Goal: Task Accomplishment & Management: Use online tool/utility

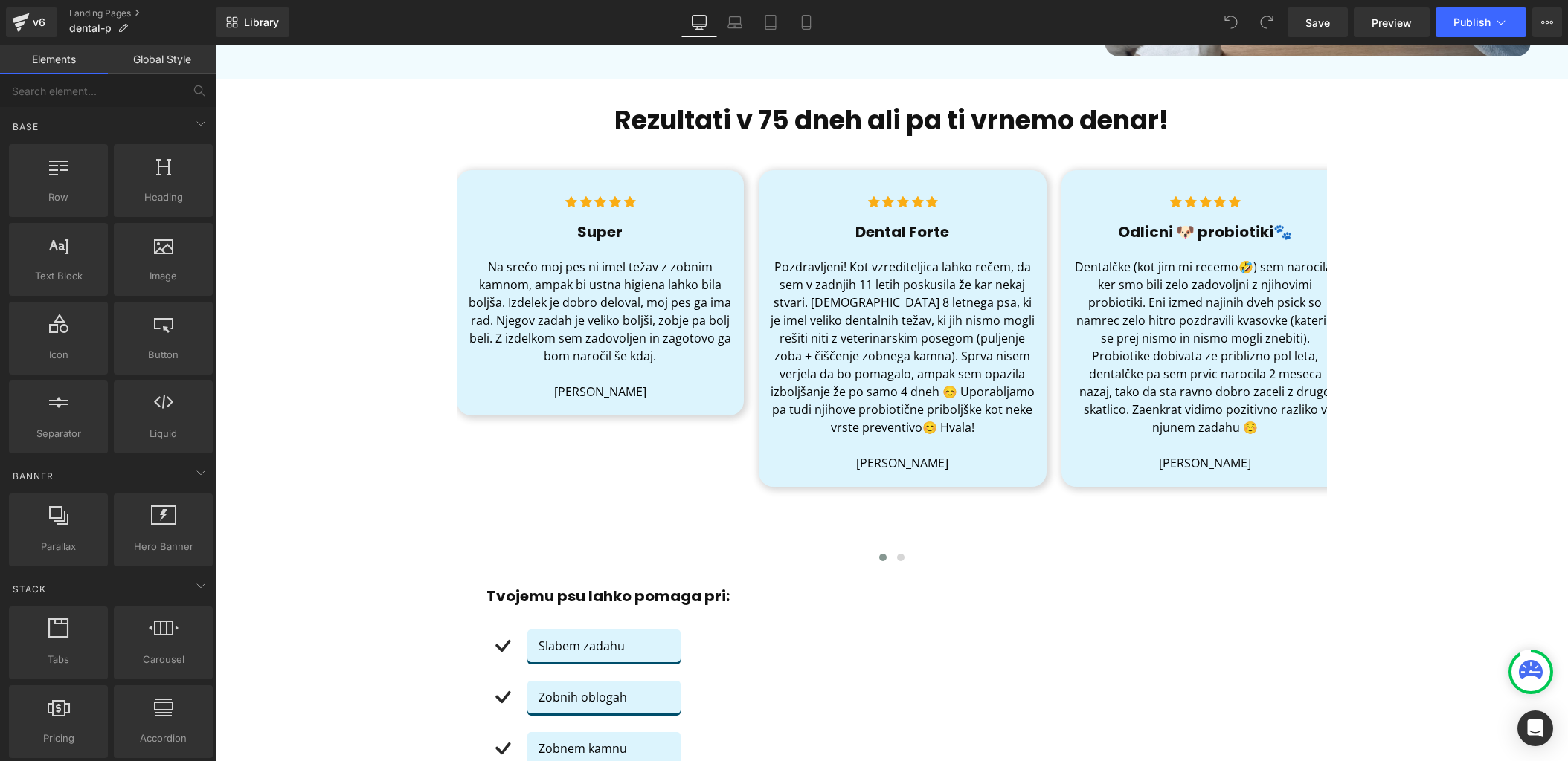
scroll to position [539, 0]
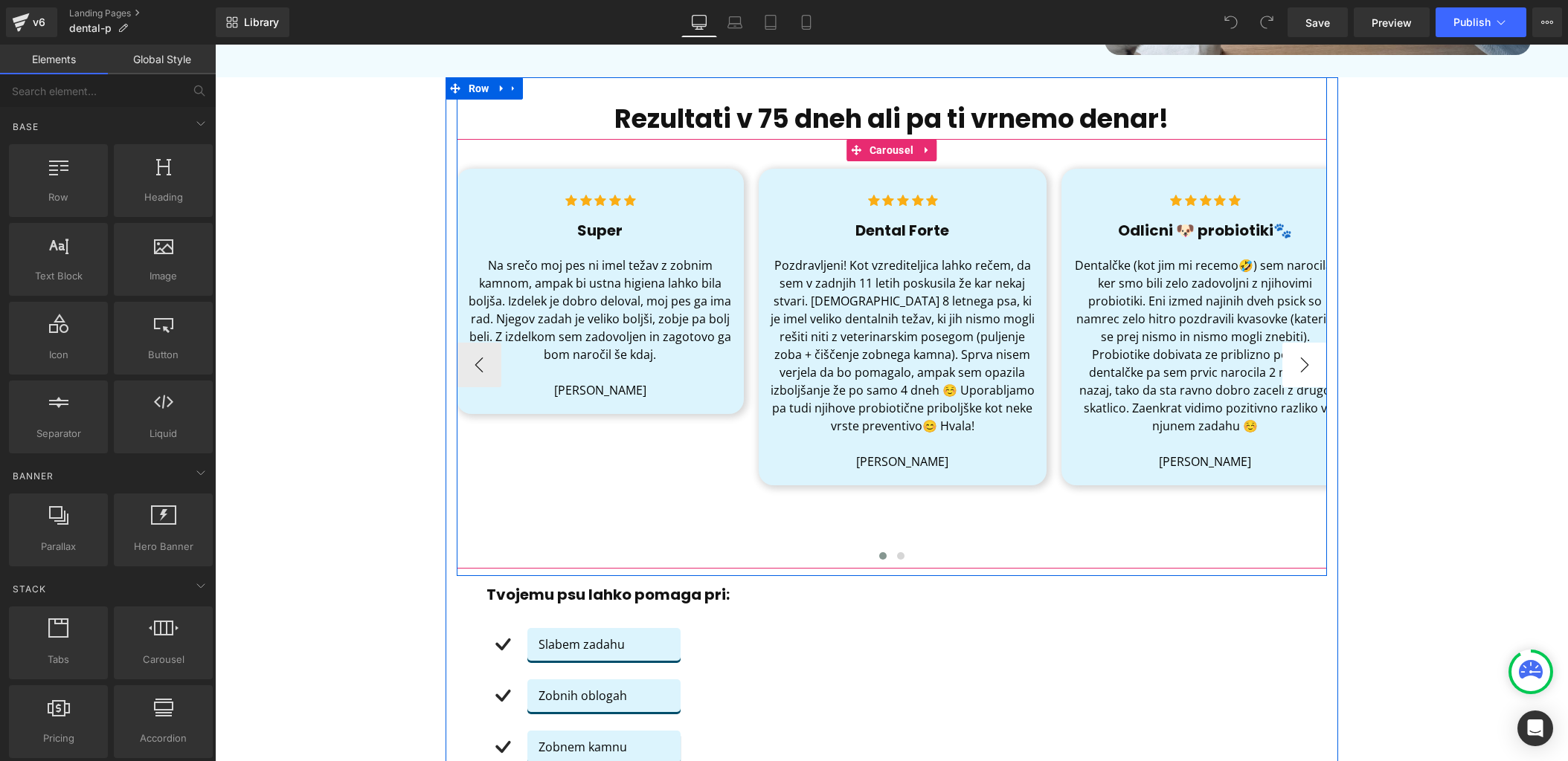
click at [1307, 377] on button "›" at bounding box center [1305, 365] width 44 height 44
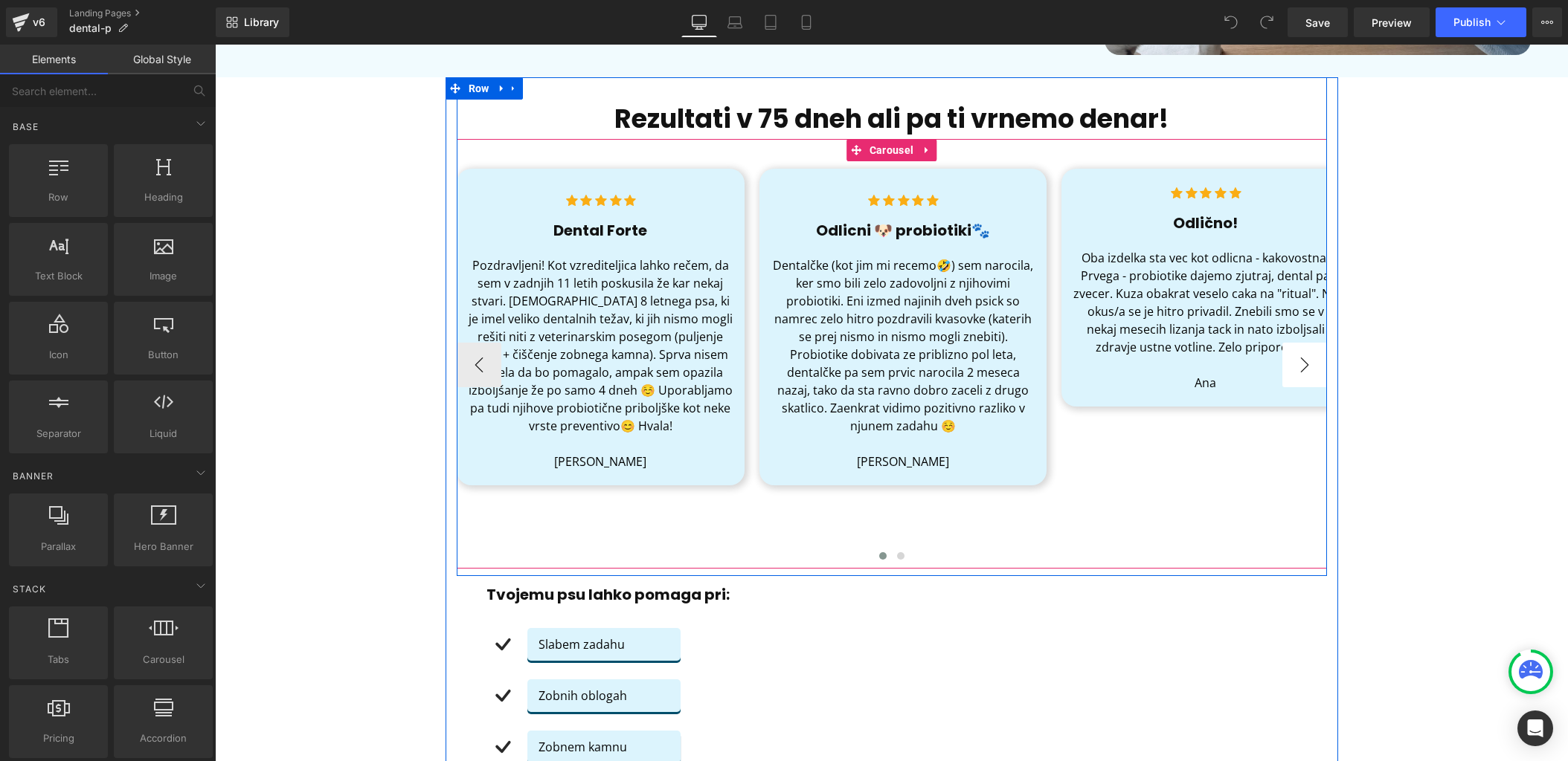
click at [1309, 373] on button "›" at bounding box center [1305, 365] width 44 height 44
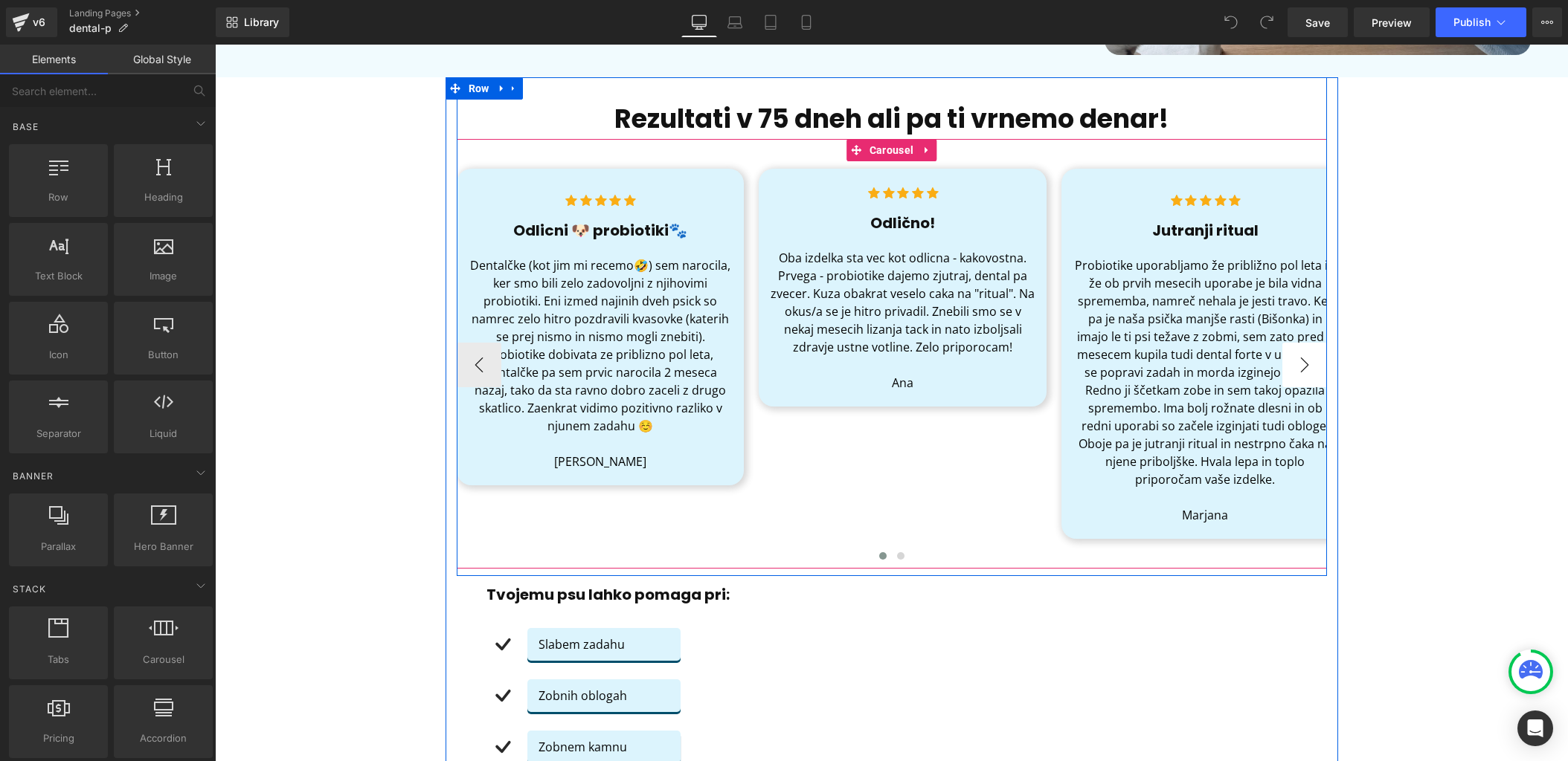
click at [1309, 373] on button "›" at bounding box center [1305, 365] width 44 height 44
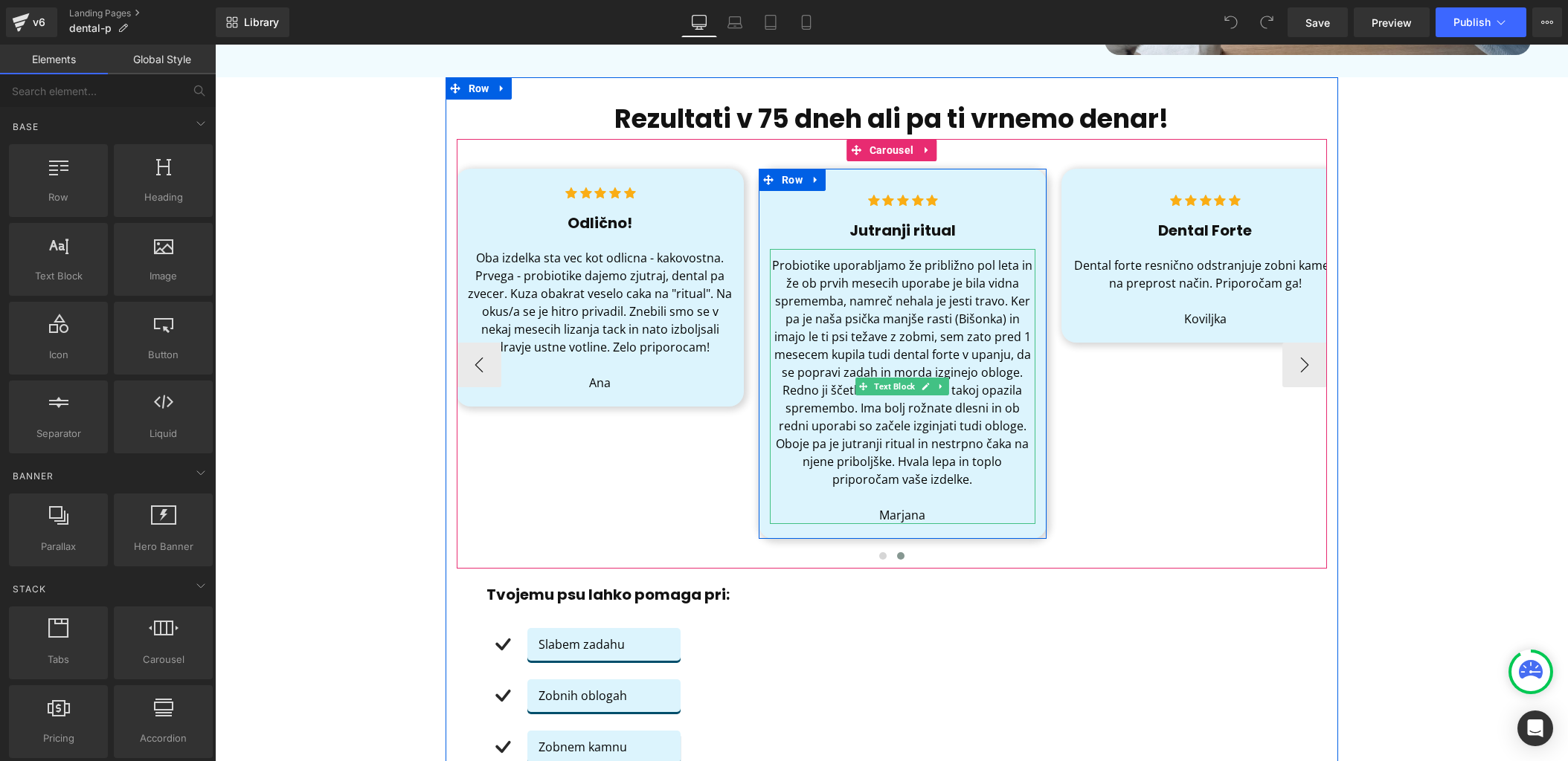
click at [957, 334] on span "Probiotike uporabljamo že približno pol leta in že ob prvih mesecih uporabe je …" at bounding box center [902, 372] width 260 height 231
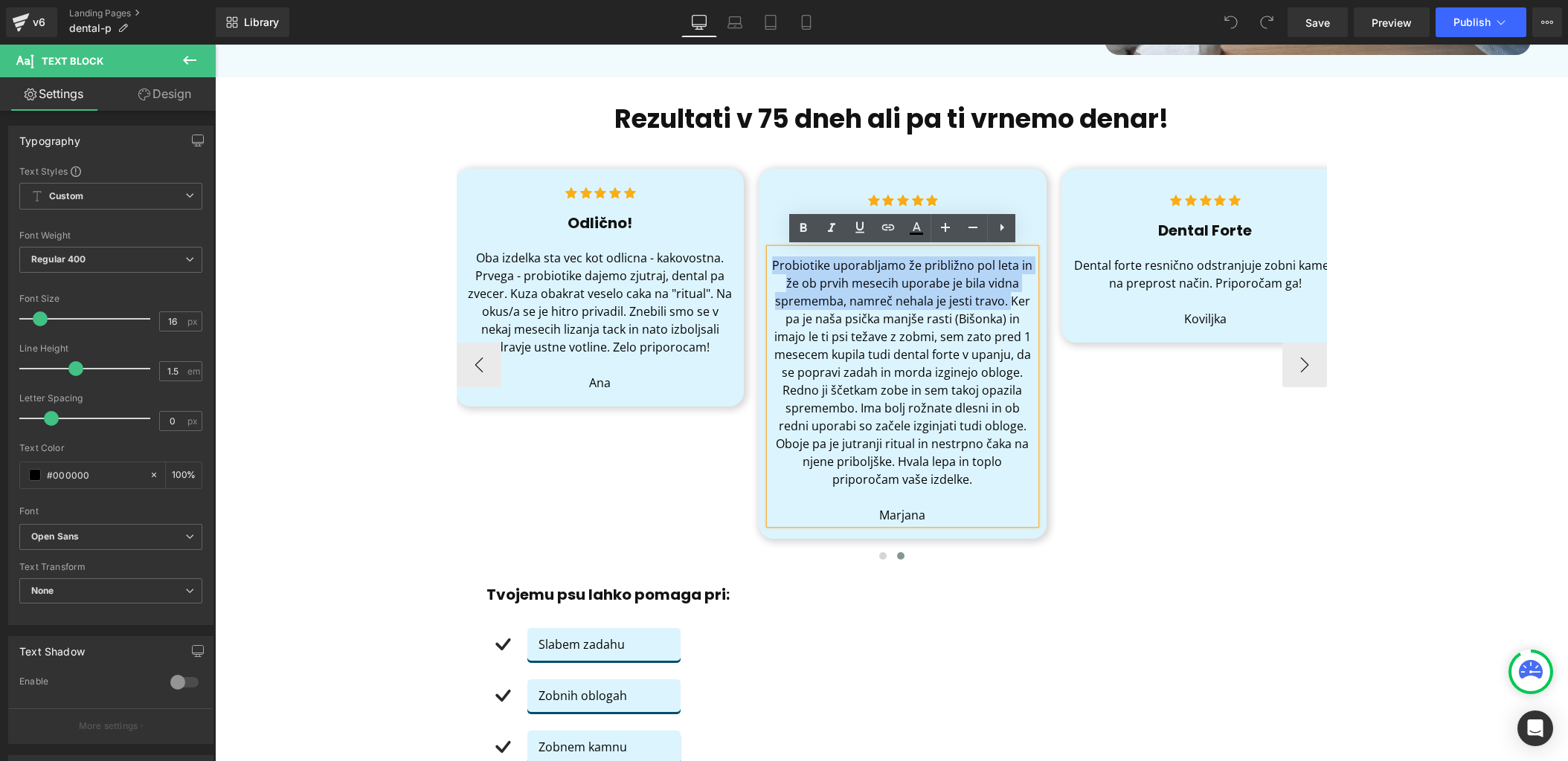
drag, startPoint x: 1010, startPoint y: 298, endPoint x: 773, endPoint y: 259, distance: 240.2
click at [773, 259] on p "Probiotike uporabljamo že približno pol leta in že ob prvih mesecih uporabe je …" at bounding box center [903, 373] width 266 height 232
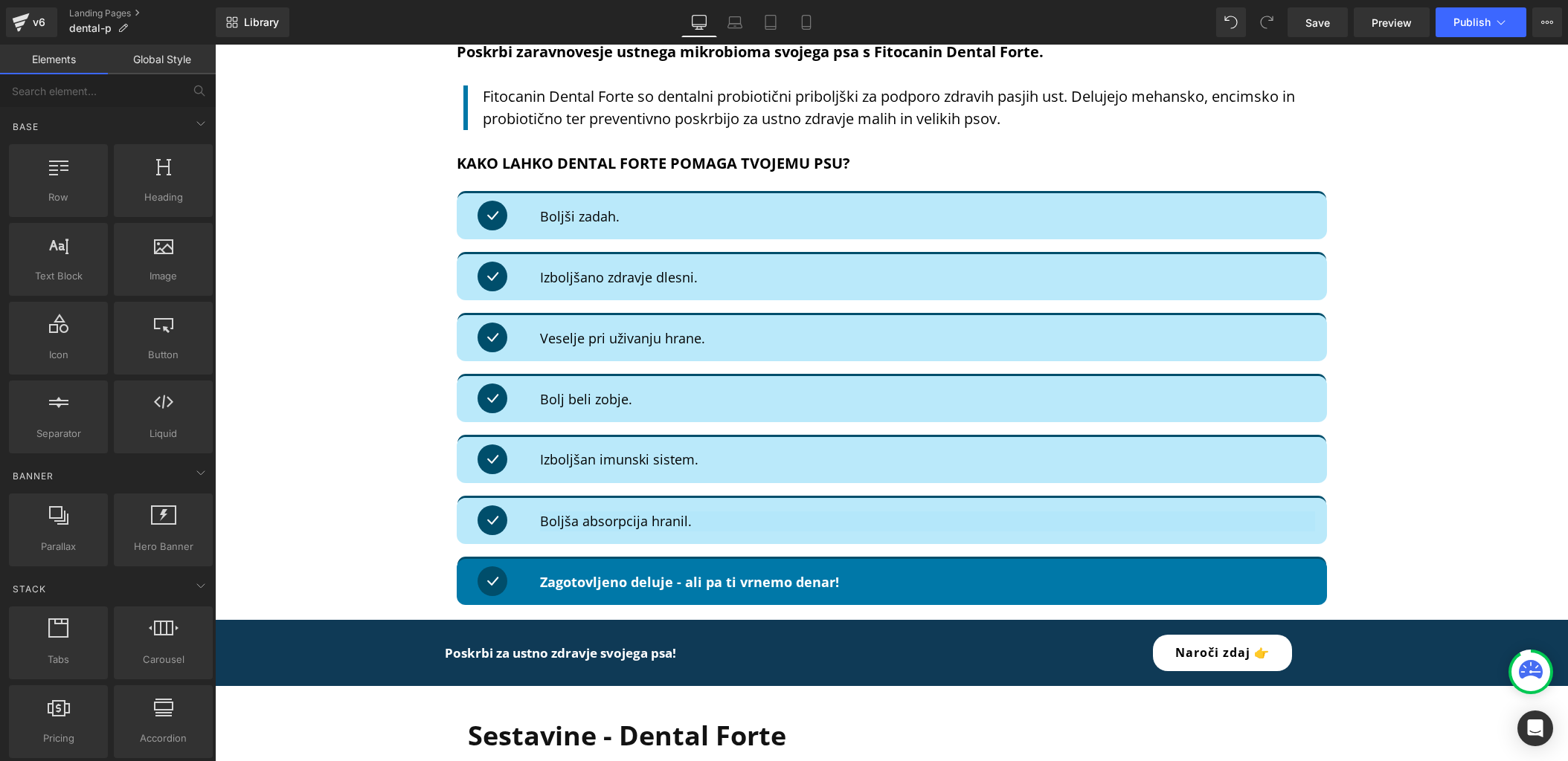
scroll to position [1628, 0]
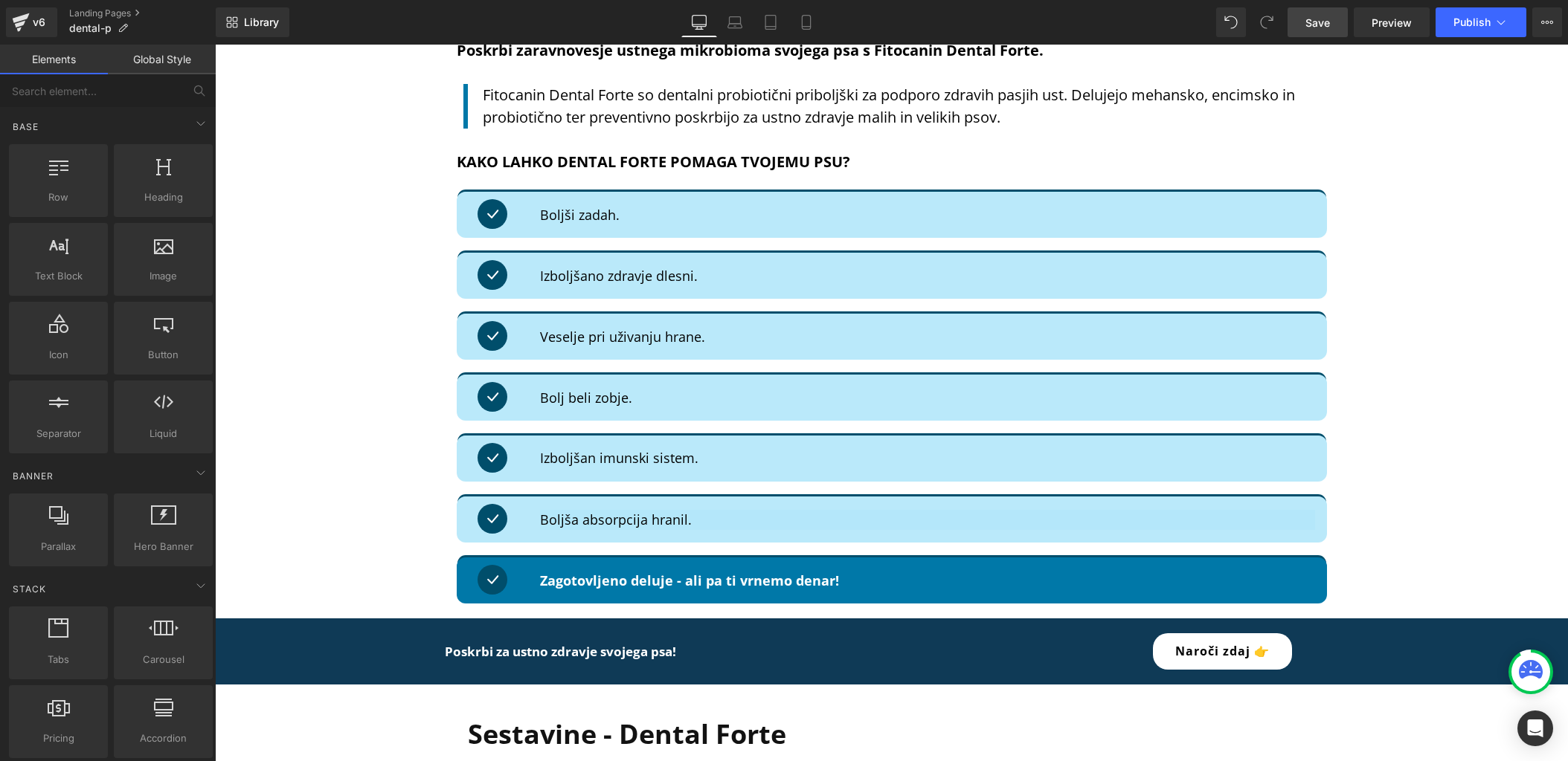
click at [1340, 21] on link "Save" at bounding box center [1317, 22] width 60 height 30
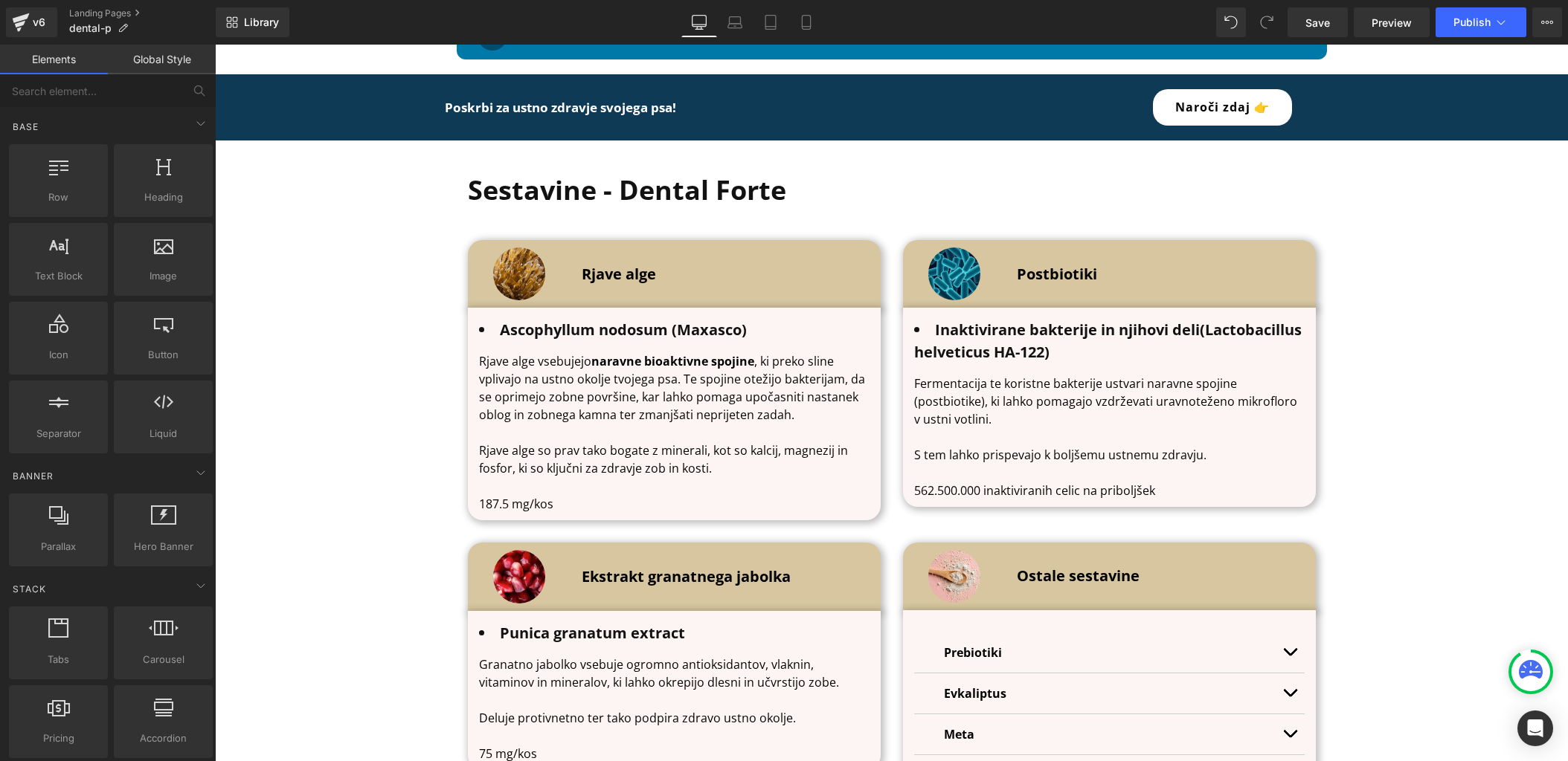
scroll to position [2174, 0]
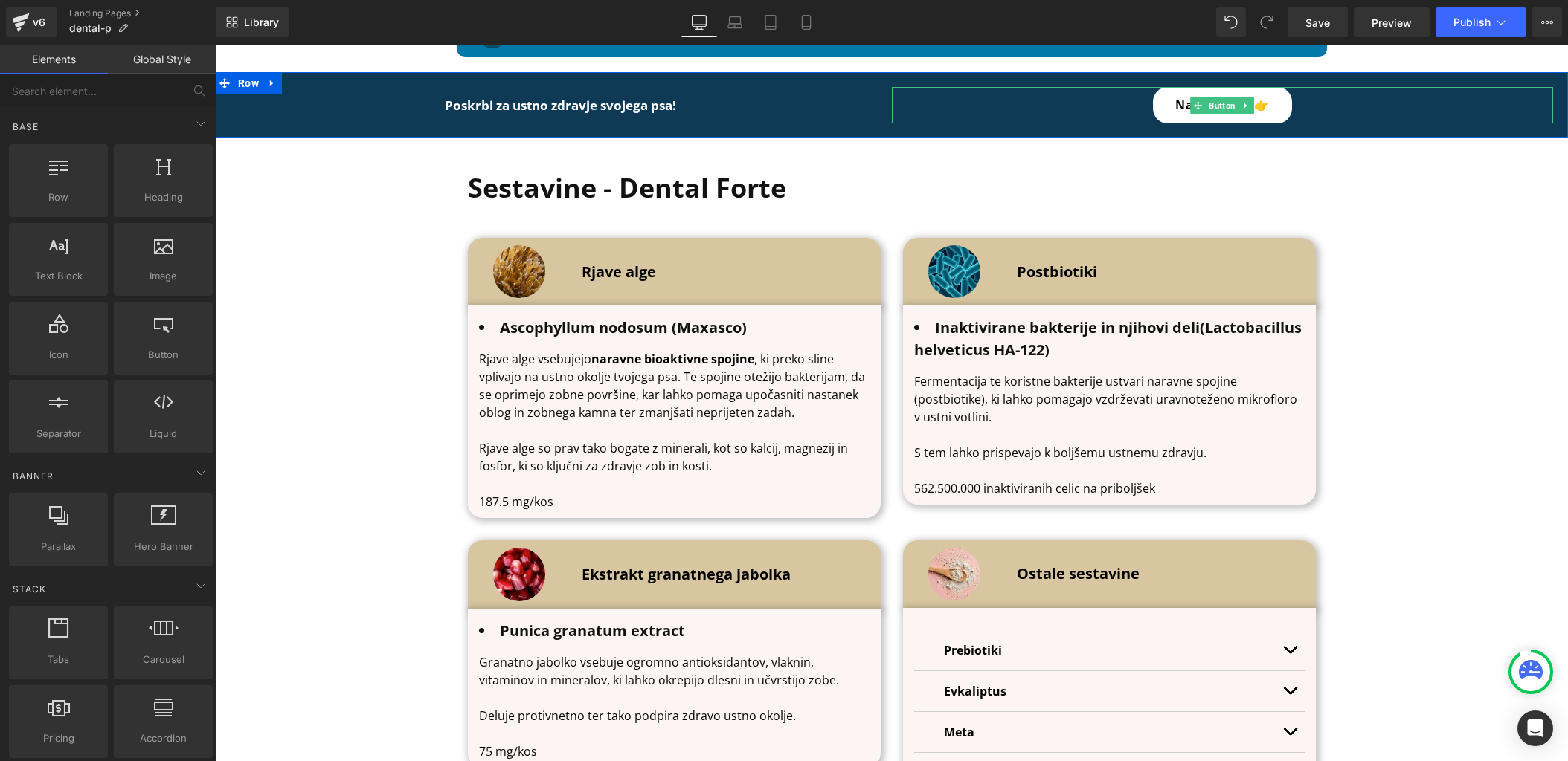
click at [1163, 91] on div "Naroči zdaj 👉" at bounding box center [1222, 105] width 662 height 36
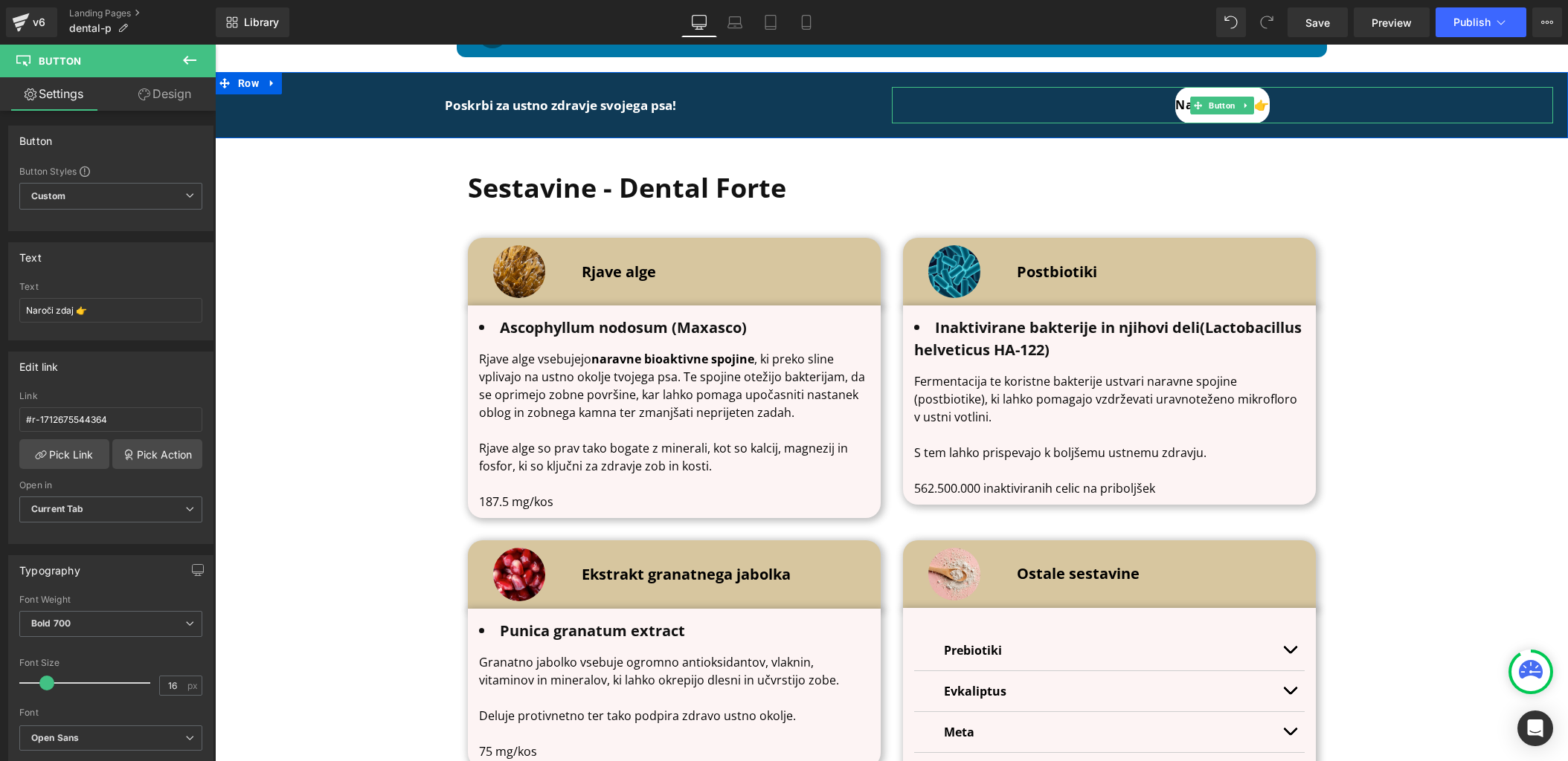
click at [1182, 101] on link "Naroči zdaj 👉" at bounding box center [1222, 105] width 94 height 36
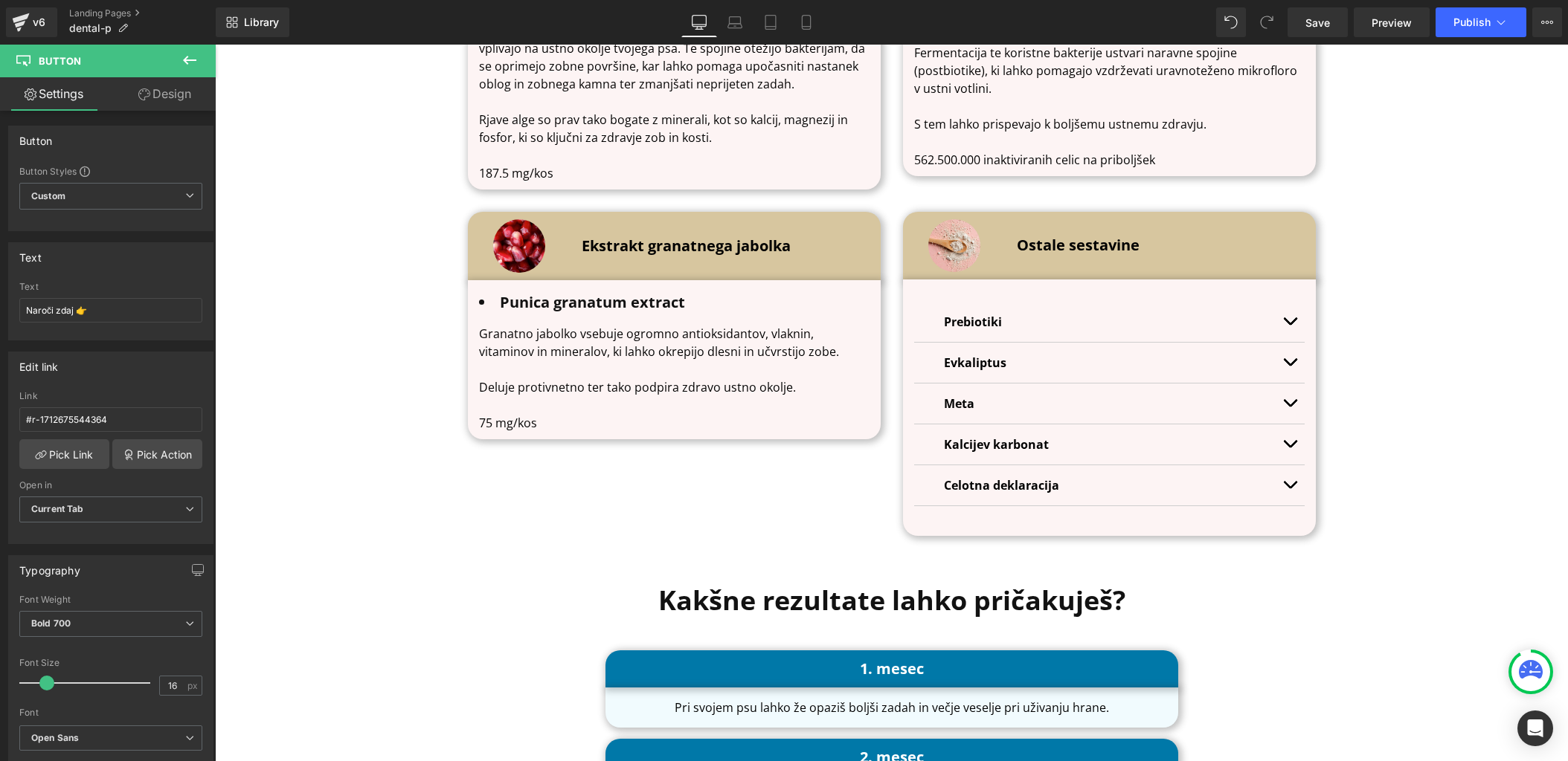
scroll to position [2538, 0]
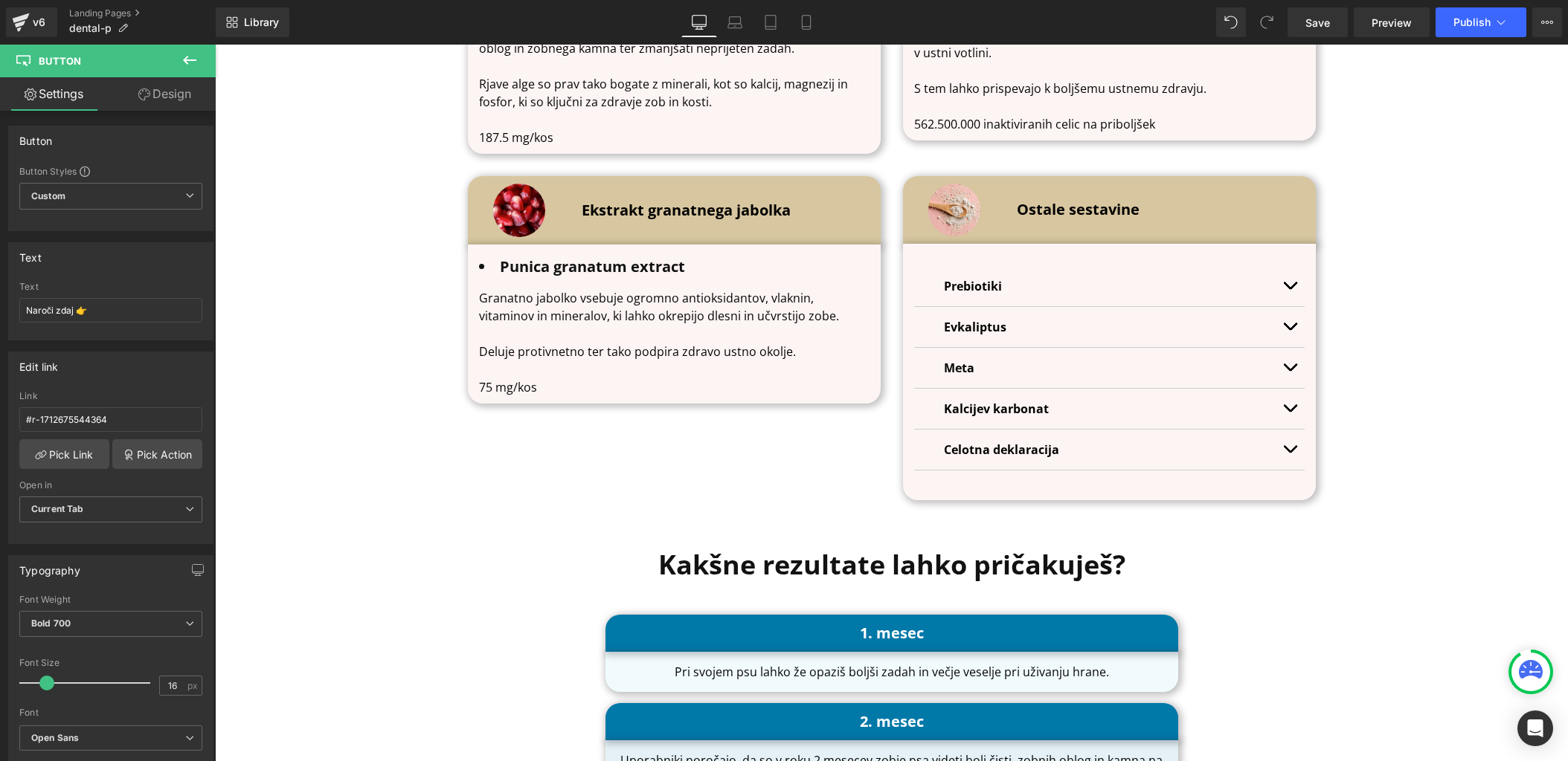
click at [1286, 279] on button "button" at bounding box center [1290, 286] width 30 height 40
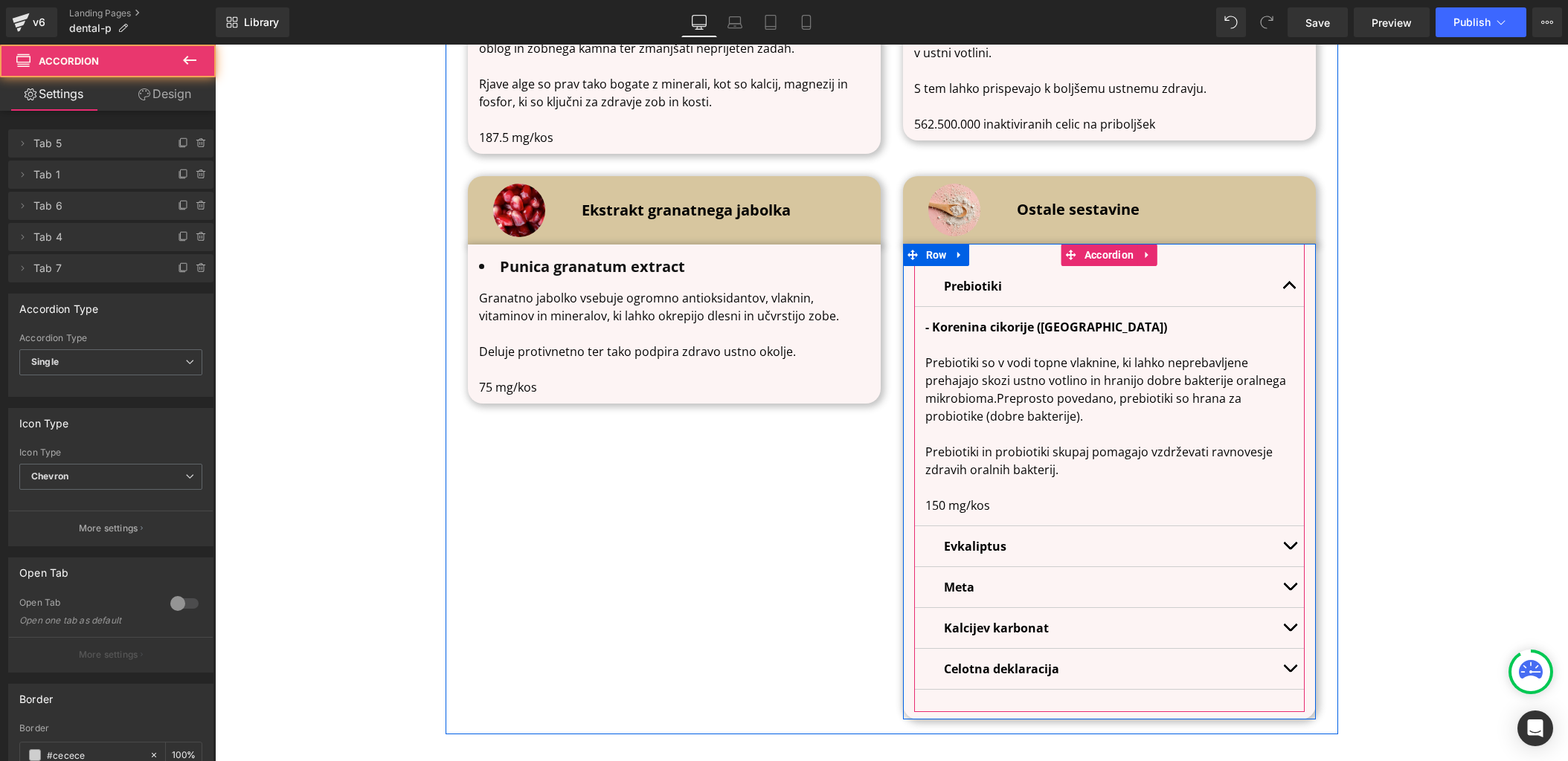
click at [1286, 279] on button "button" at bounding box center [1290, 286] width 30 height 40
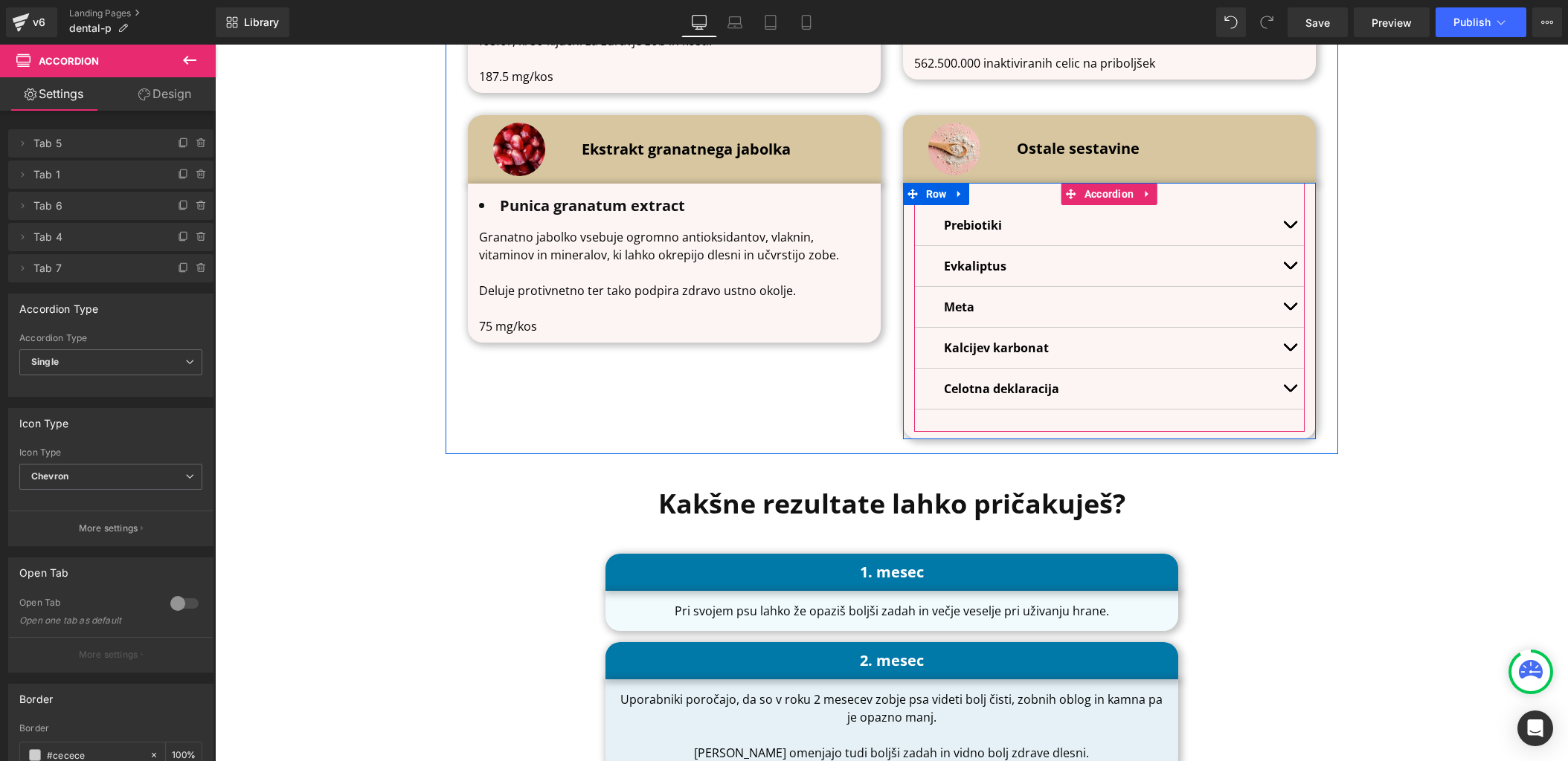
scroll to position [2604, 0]
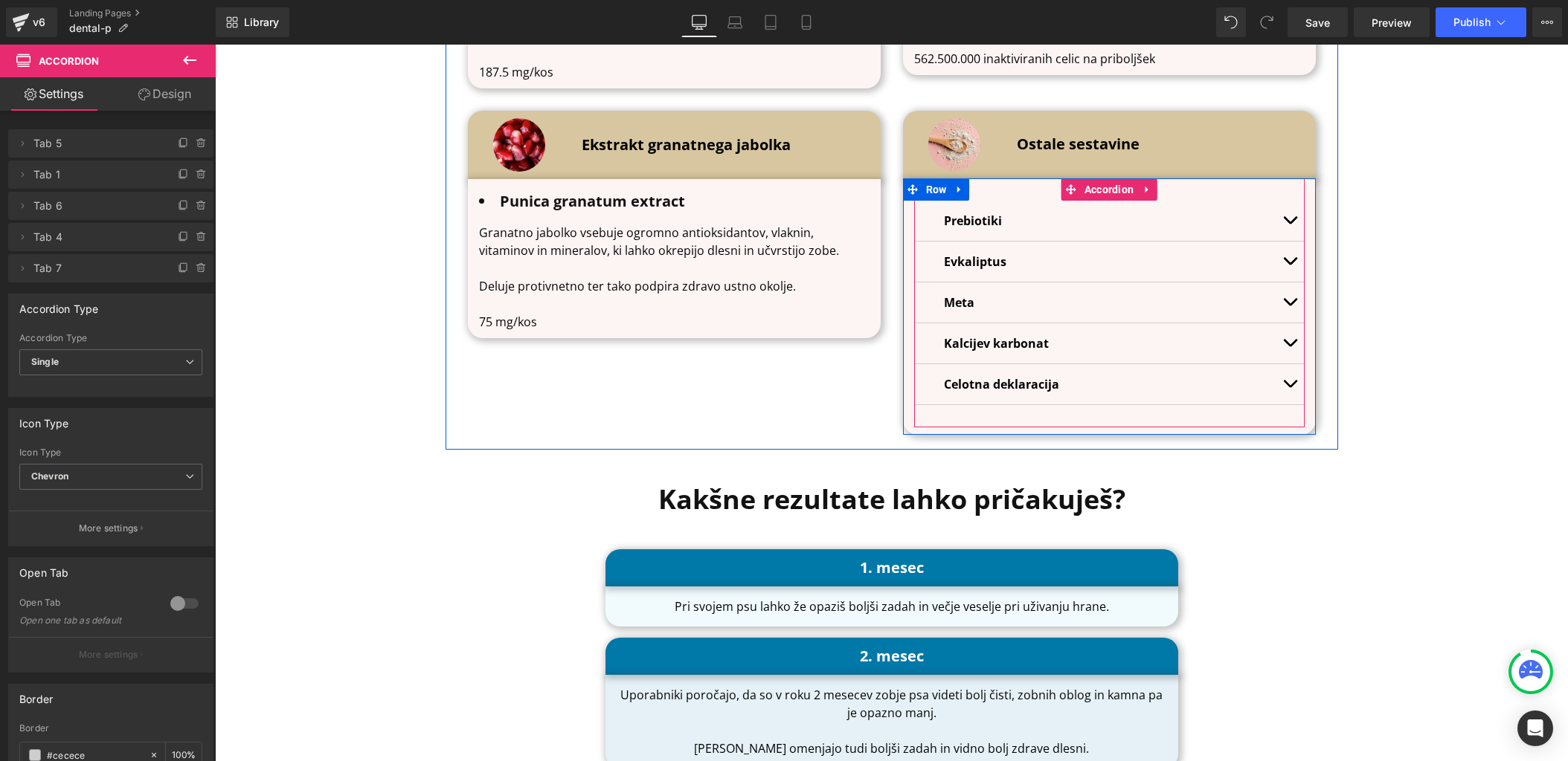
click at [1297, 249] on button "button" at bounding box center [1290, 262] width 30 height 40
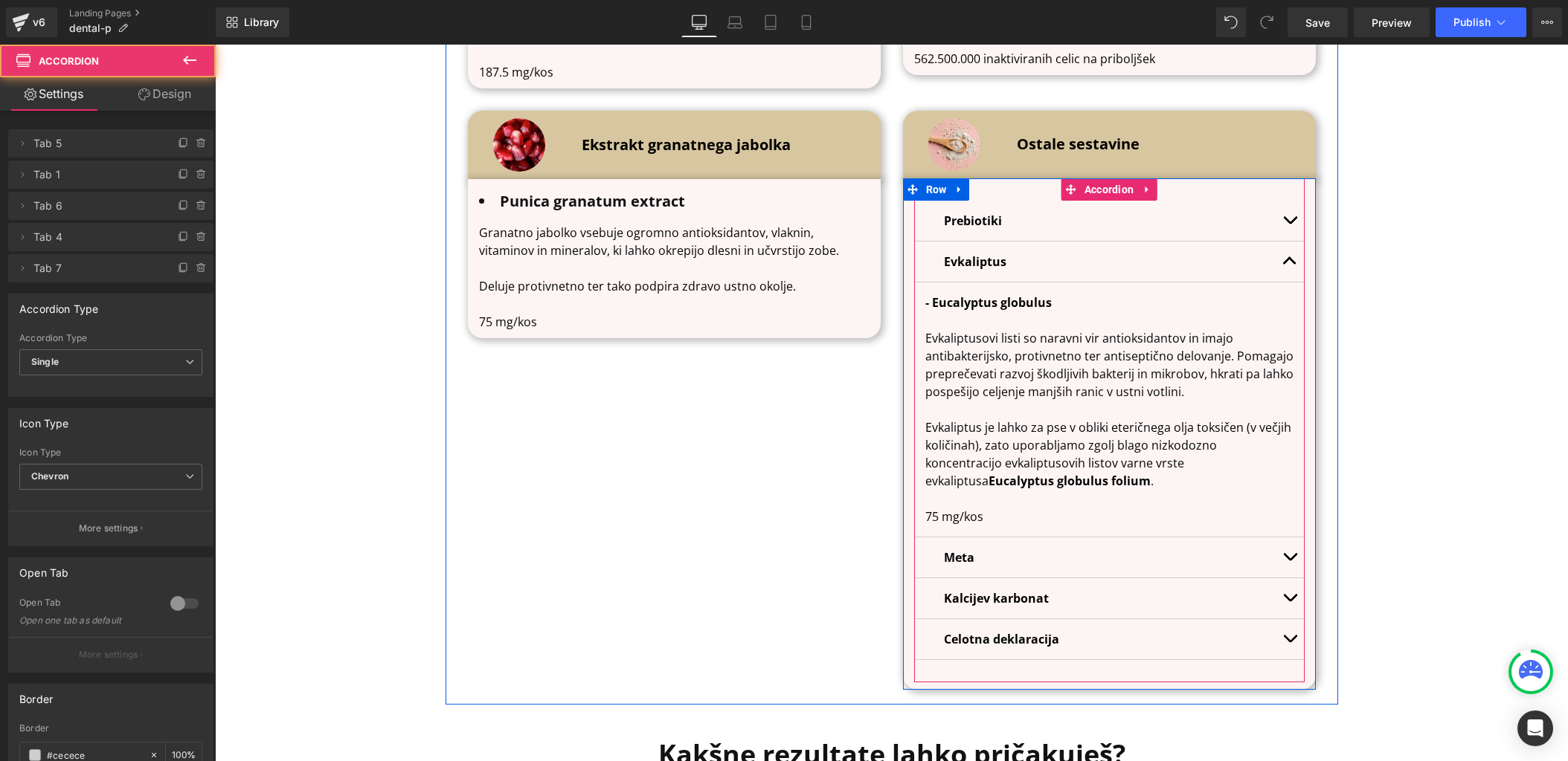
click at [1294, 255] on button "button" at bounding box center [1290, 262] width 30 height 40
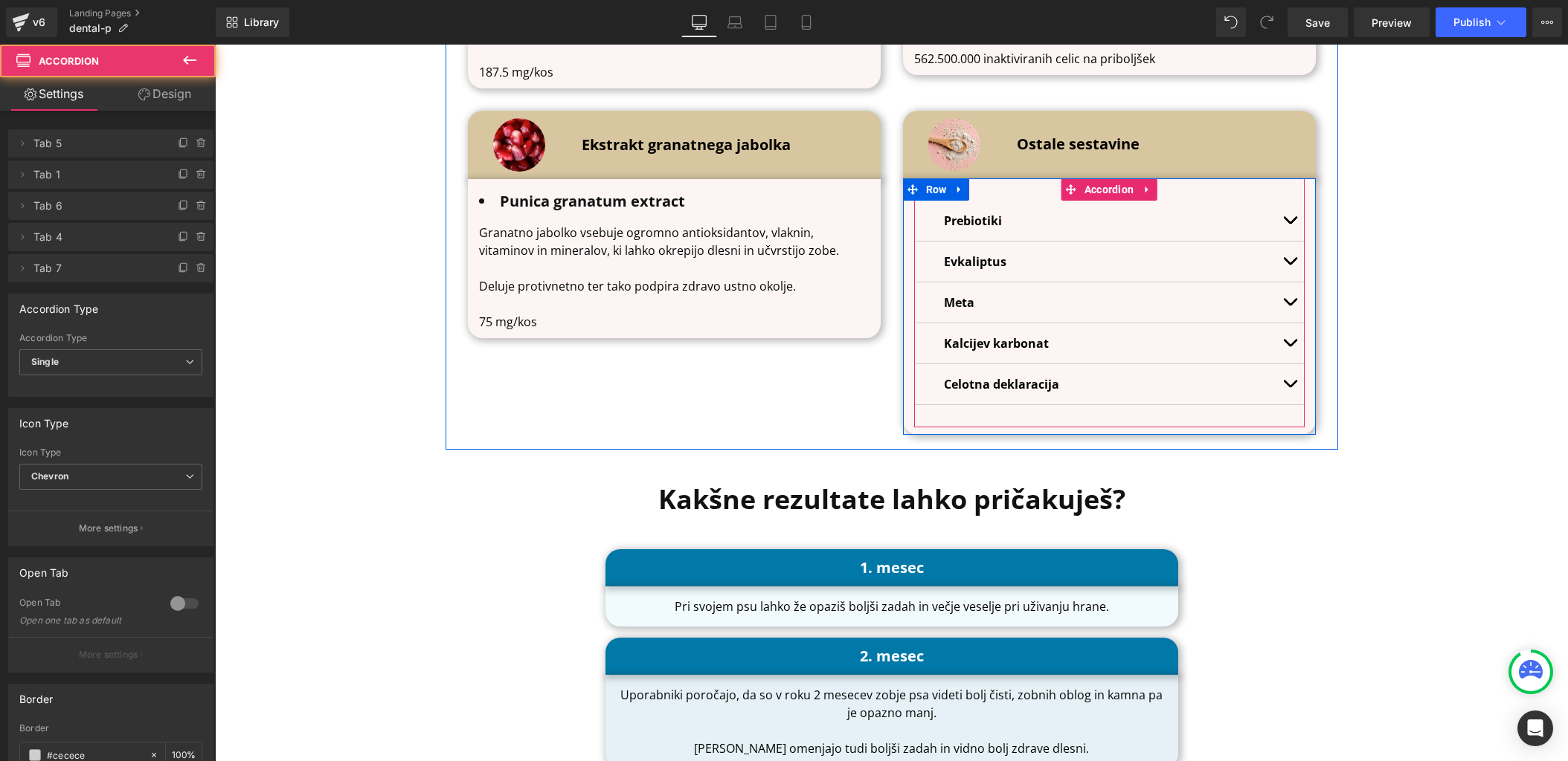
scroll to position [2624, 0]
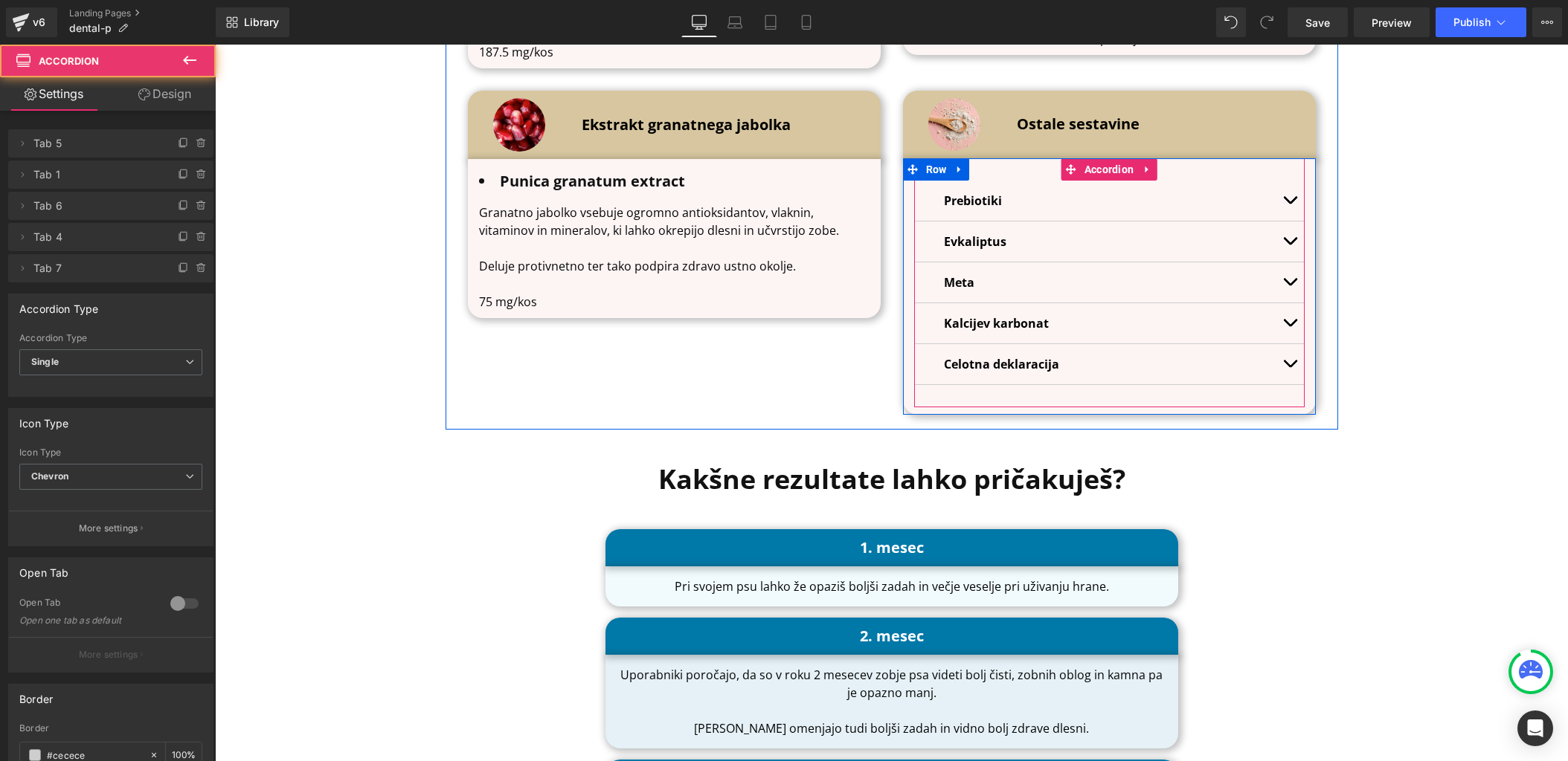
click at [1290, 272] on button "button" at bounding box center [1290, 282] width 30 height 40
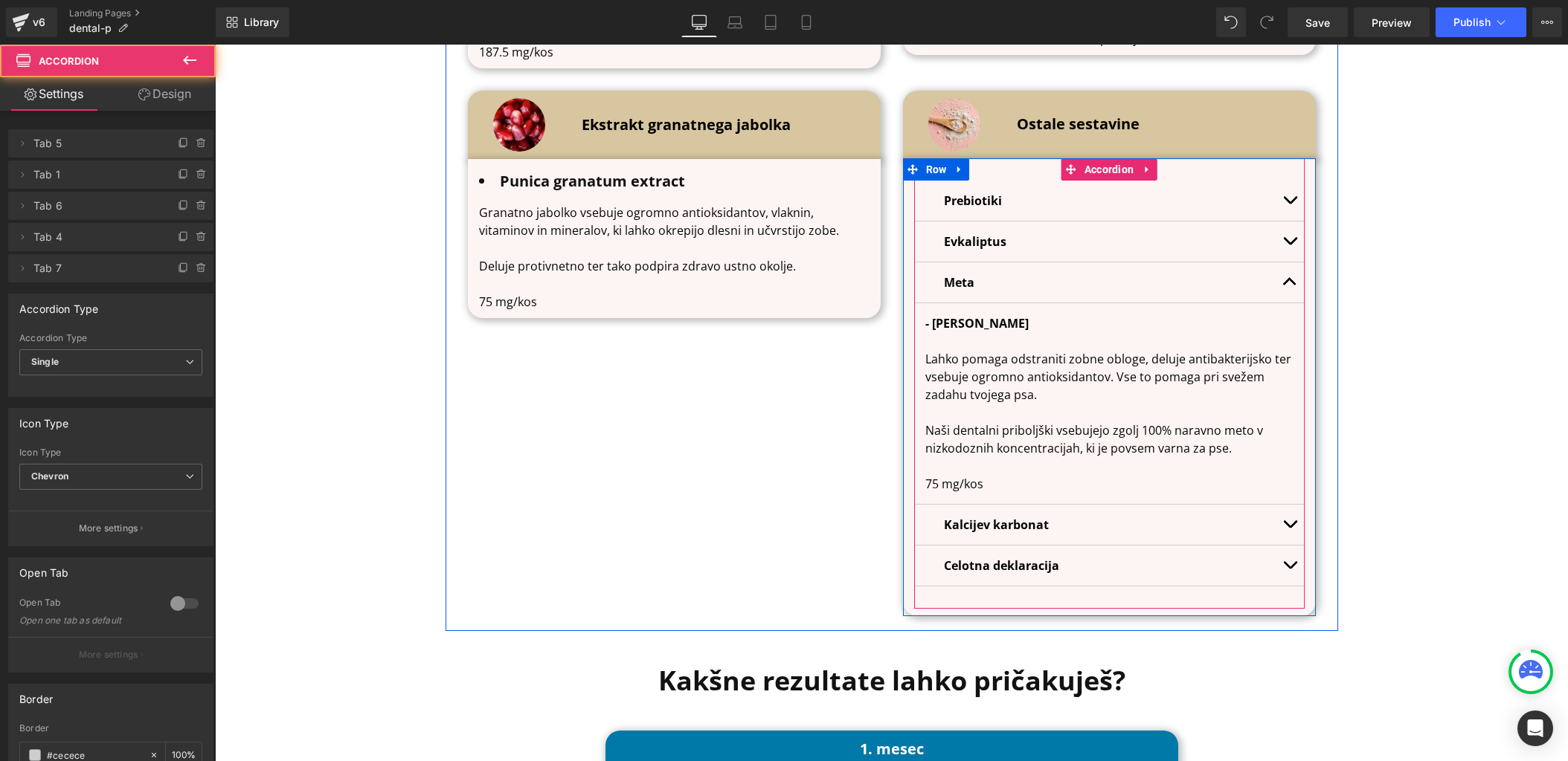
click at [1290, 285] on span "button" at bounding box center [1290, 285] width 0 height 0
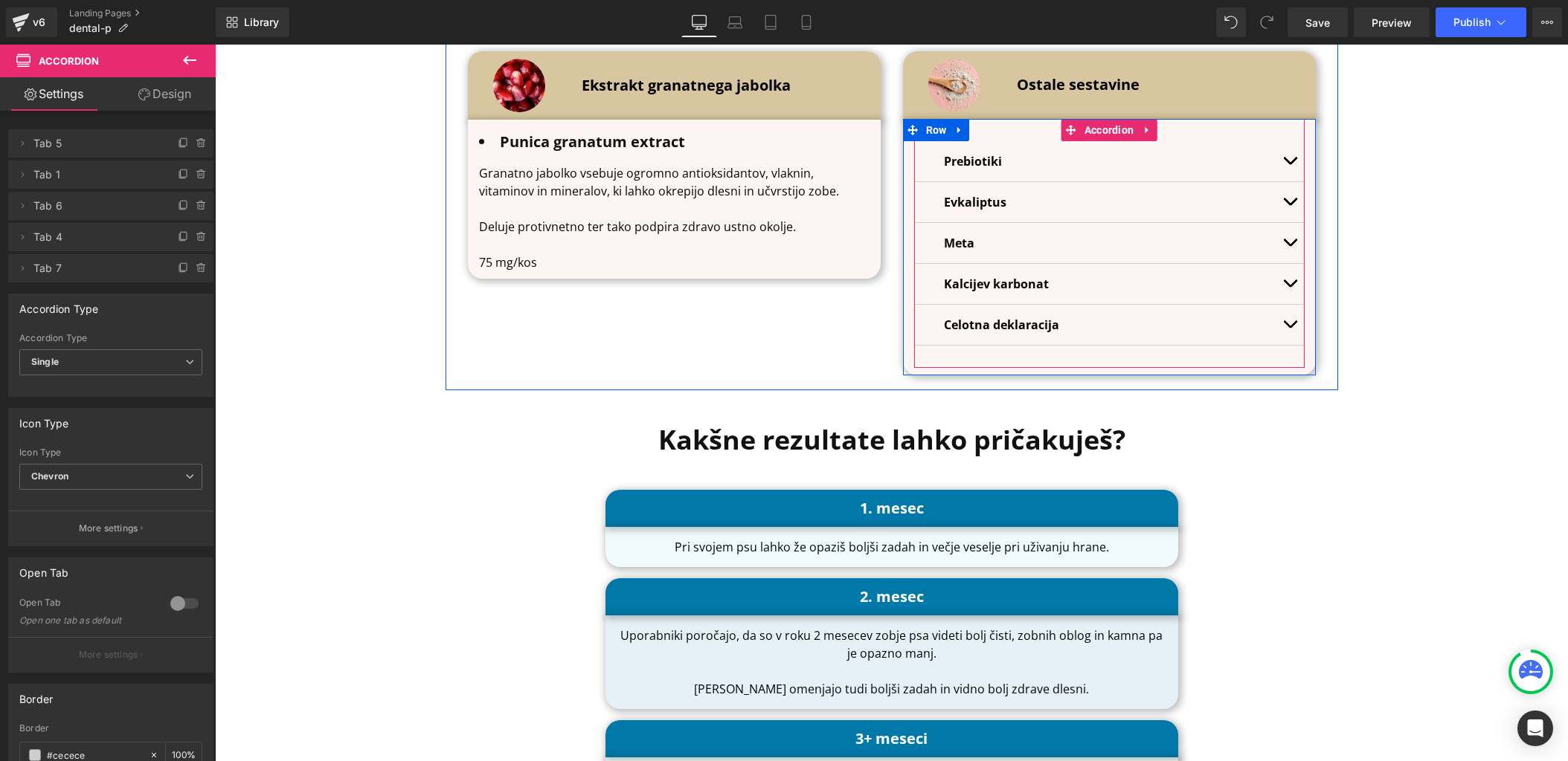
scroll to position [2666, 0]
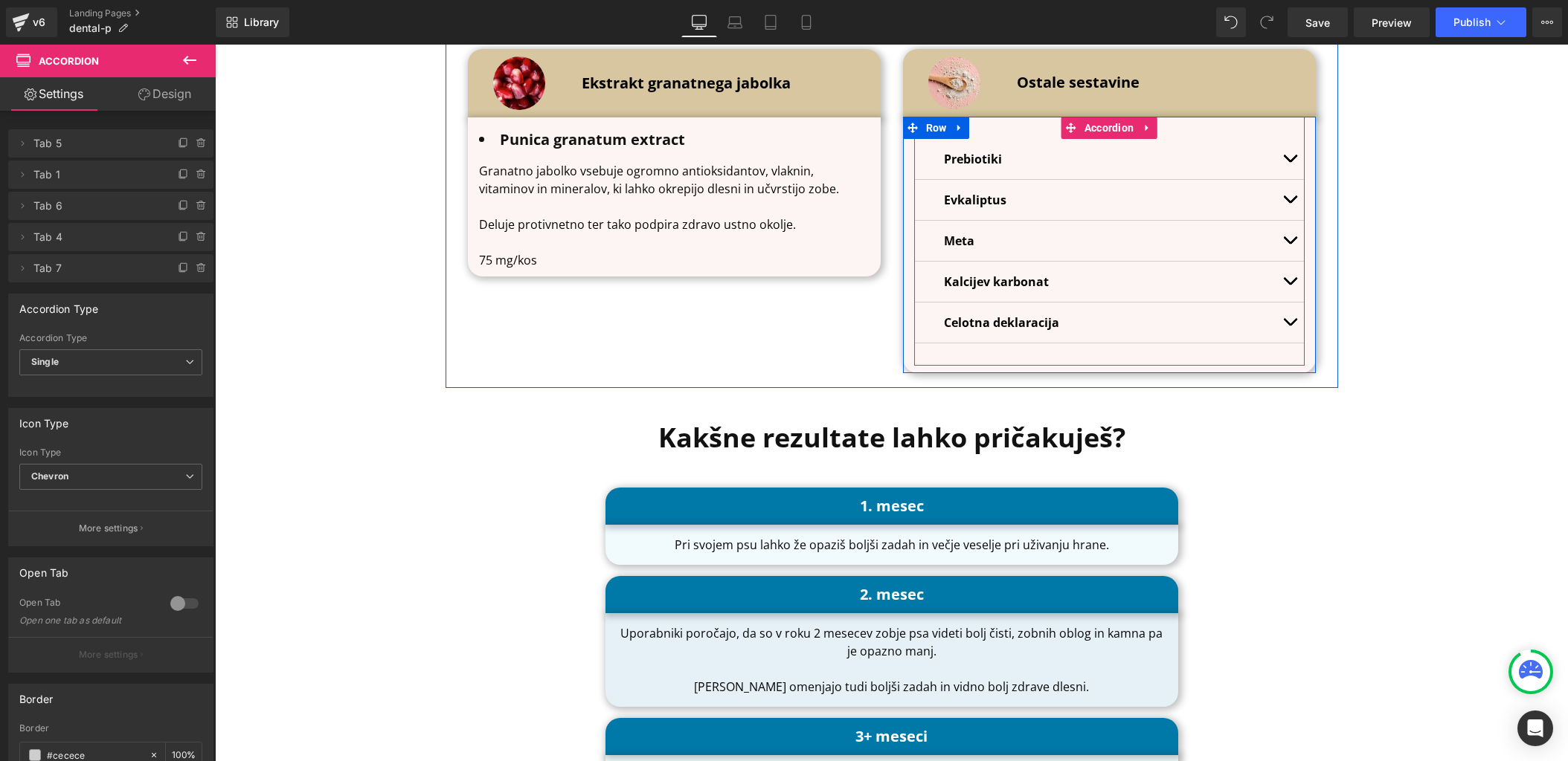
click at [1288, 275] on button "button" at bounding box center [1290, 281] width 30 height 40
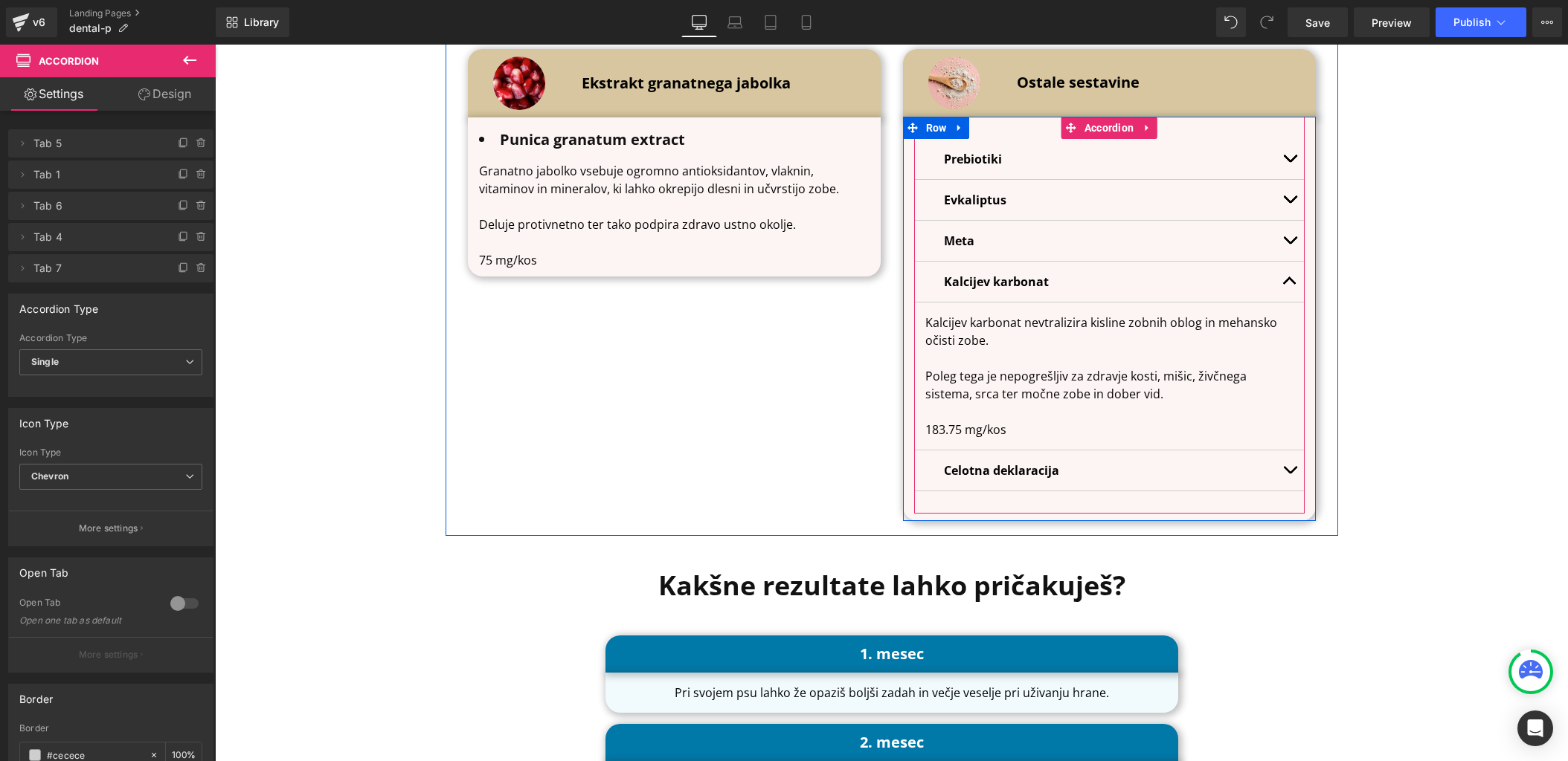
click at [1290, 285] on span "button" at bounding box center [1290, 285] width 0 height 0
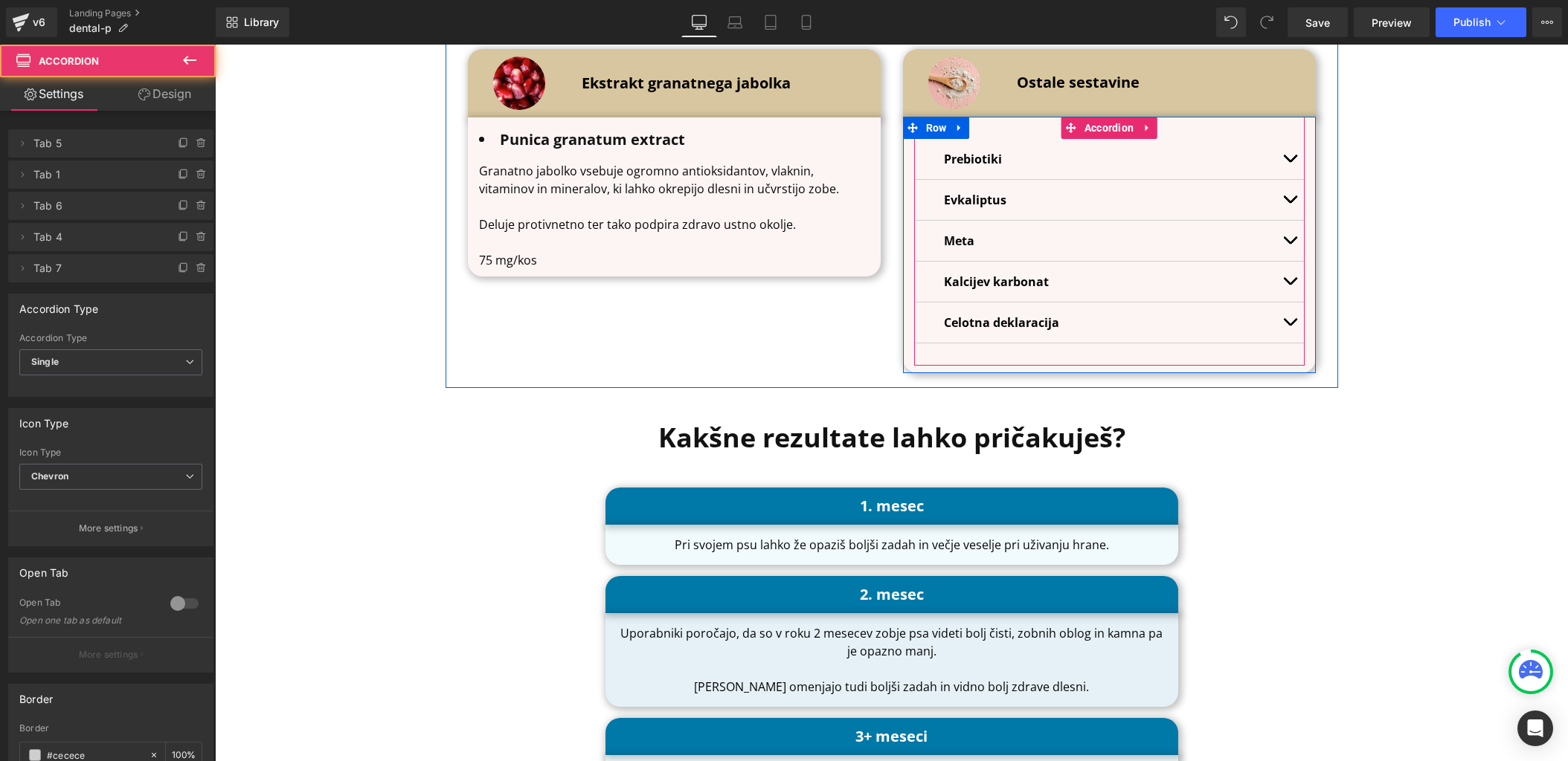
click at [1287, 315] on button "button" at bounding box center [1290, 323] width 30 height 40
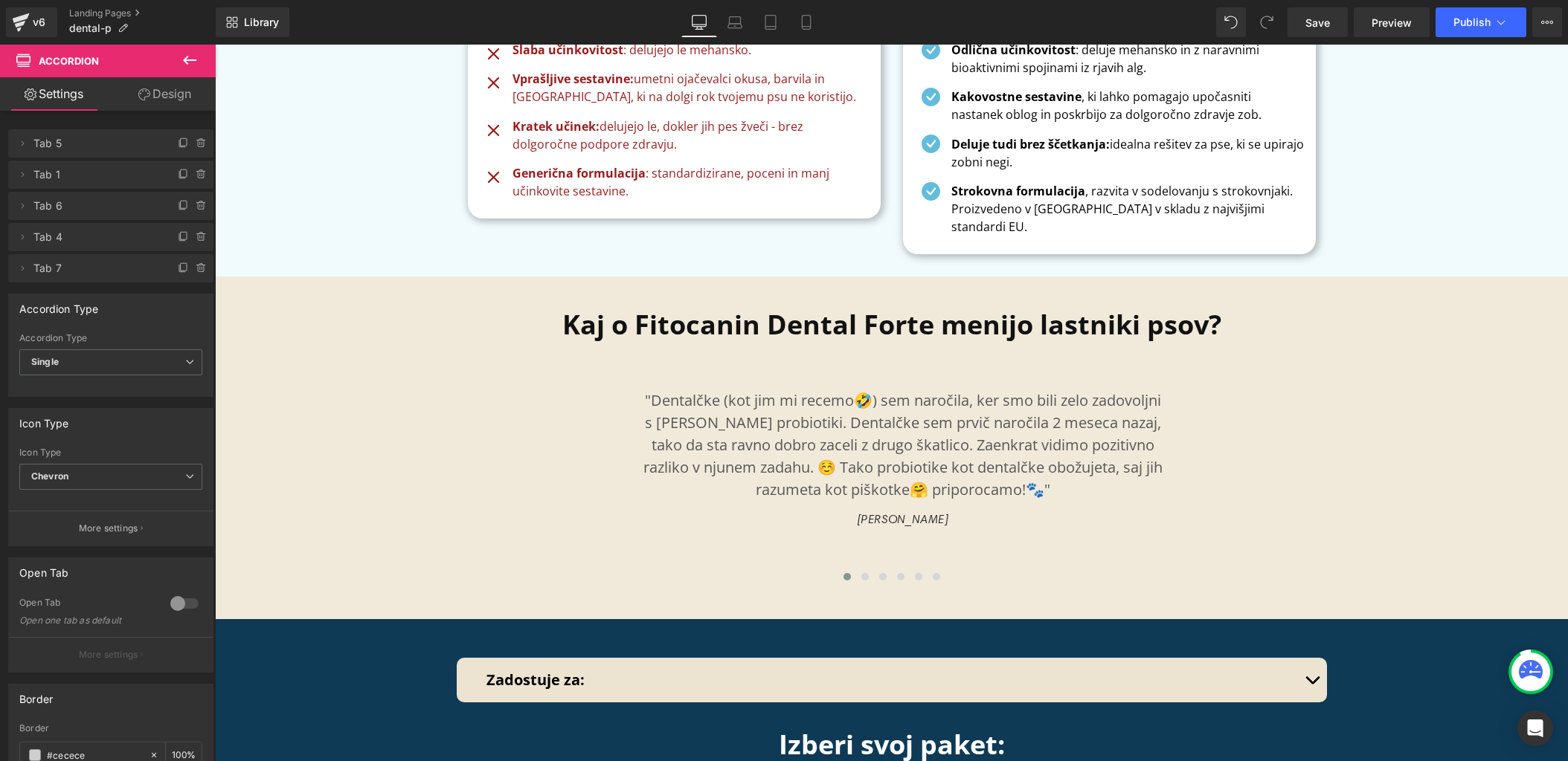
scroll to position [4499, 0]
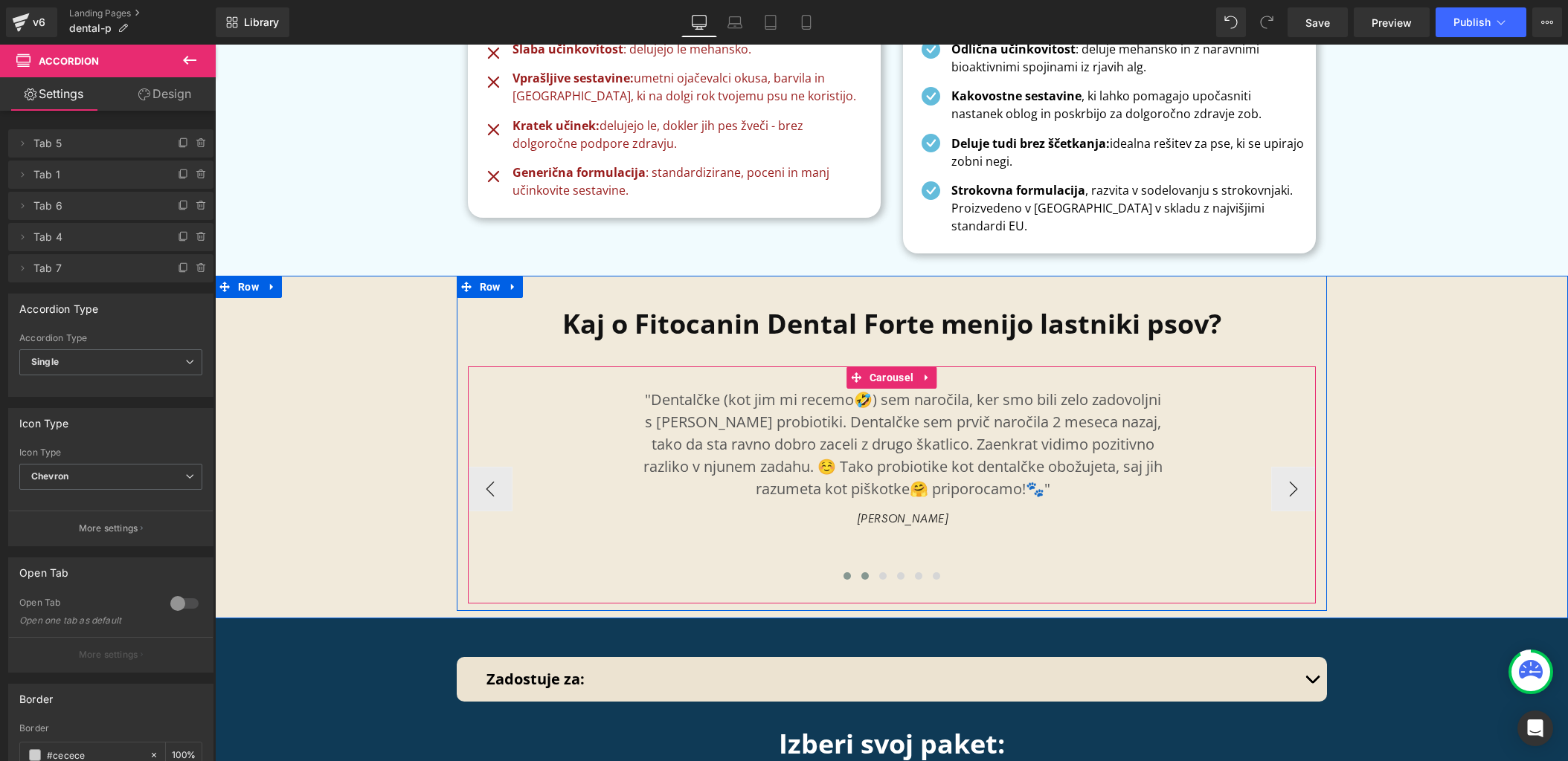
click at [863, 572] on span at bounding box center [865, 576] width 7 height 7
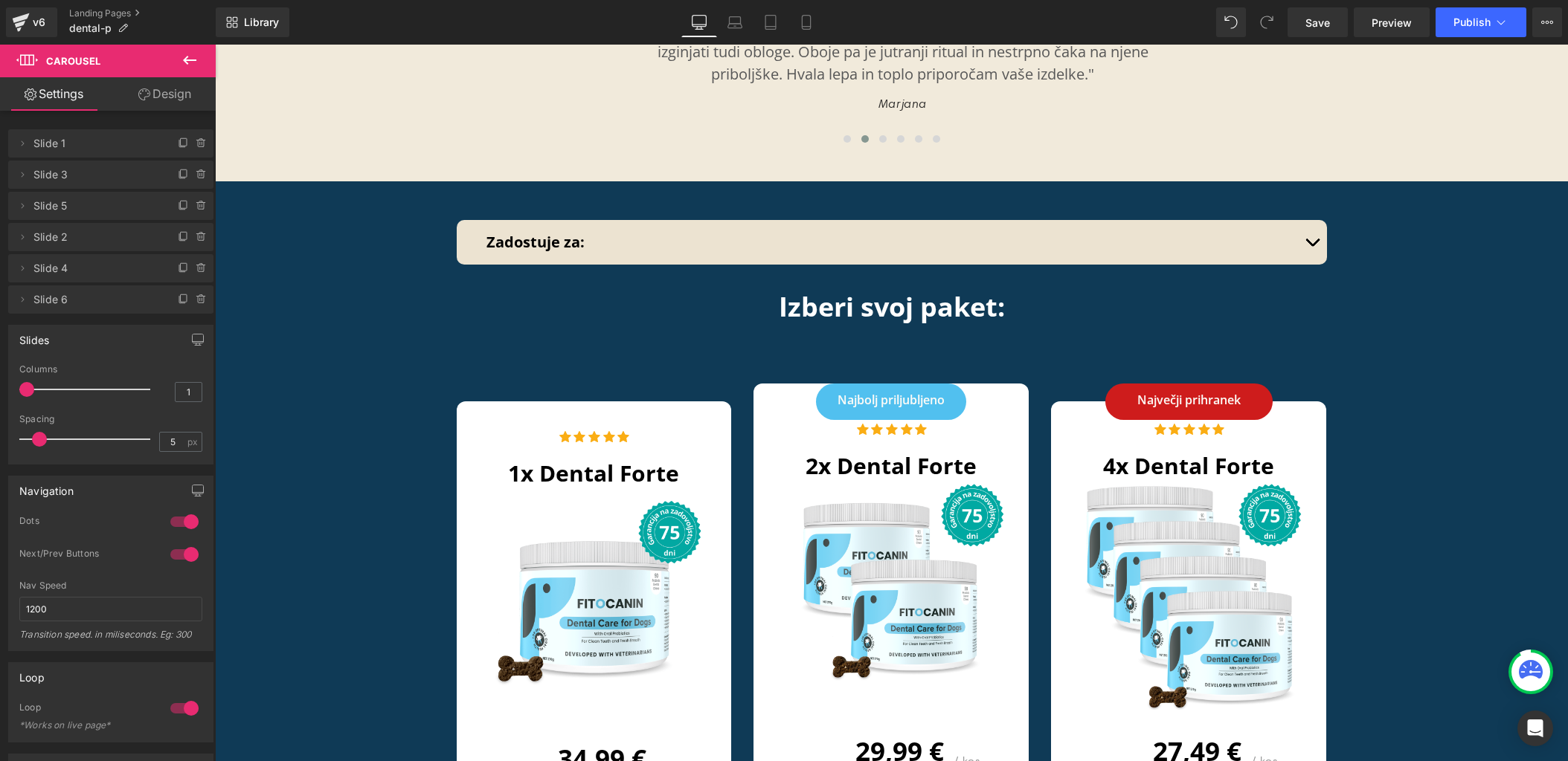
scroll to position [4939, 0]
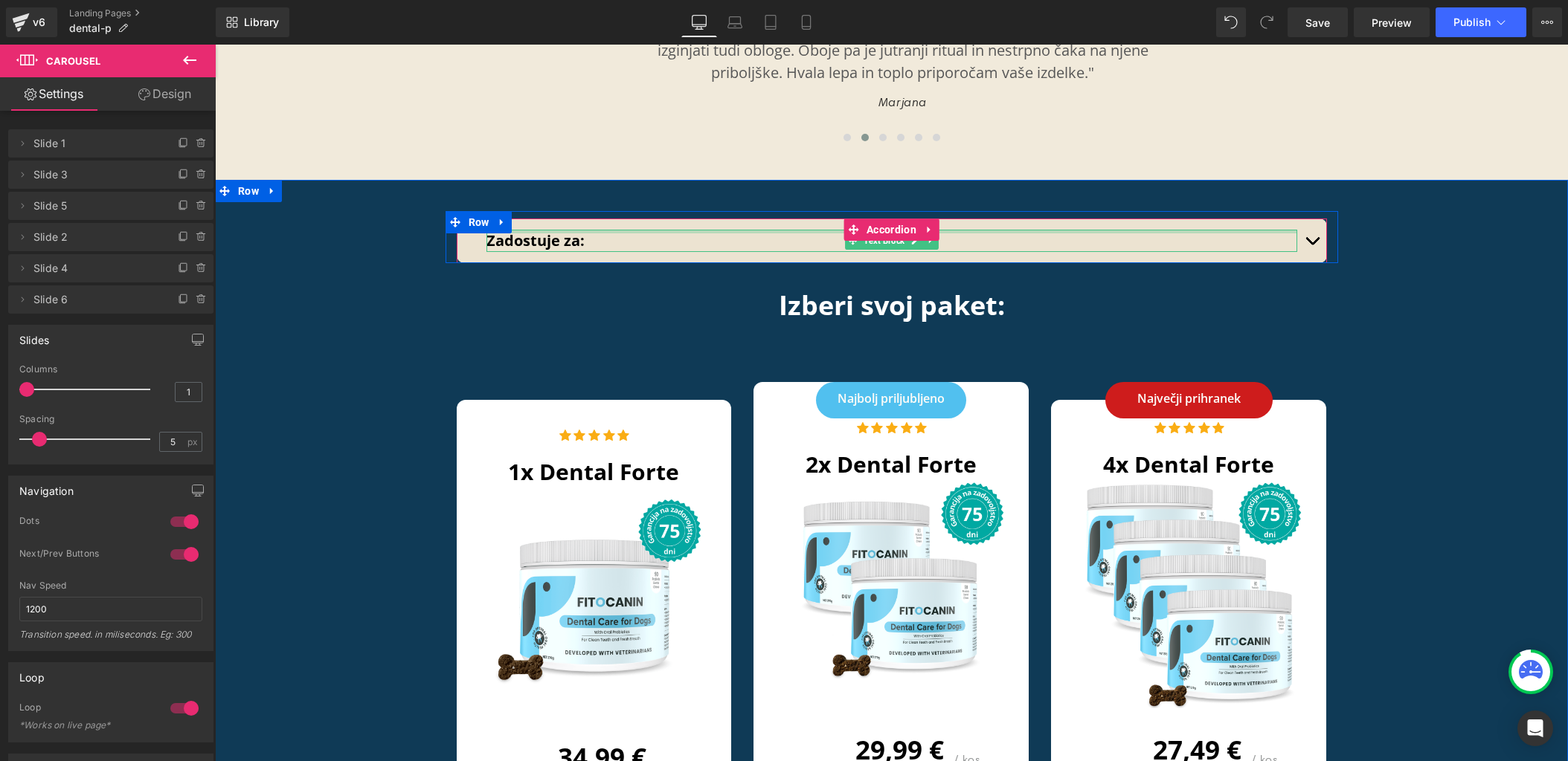
click at [1256, 230] on div "Zadostuje za: Text Block" at bounding box center [891, 241] width 811 height 22
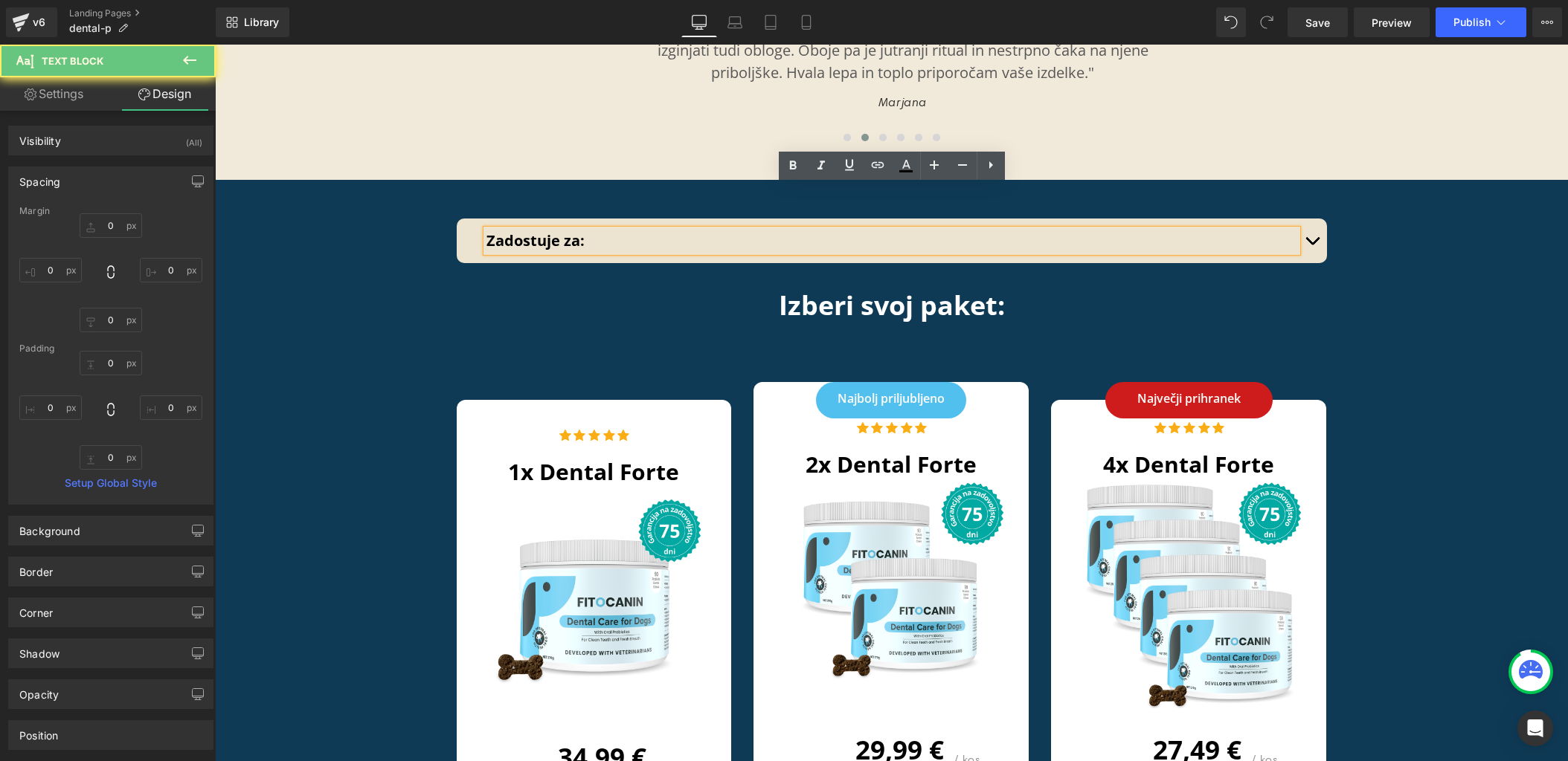
click at [1308, 219] on button "button" at bounding box center [1312, 241] width 30 height 44
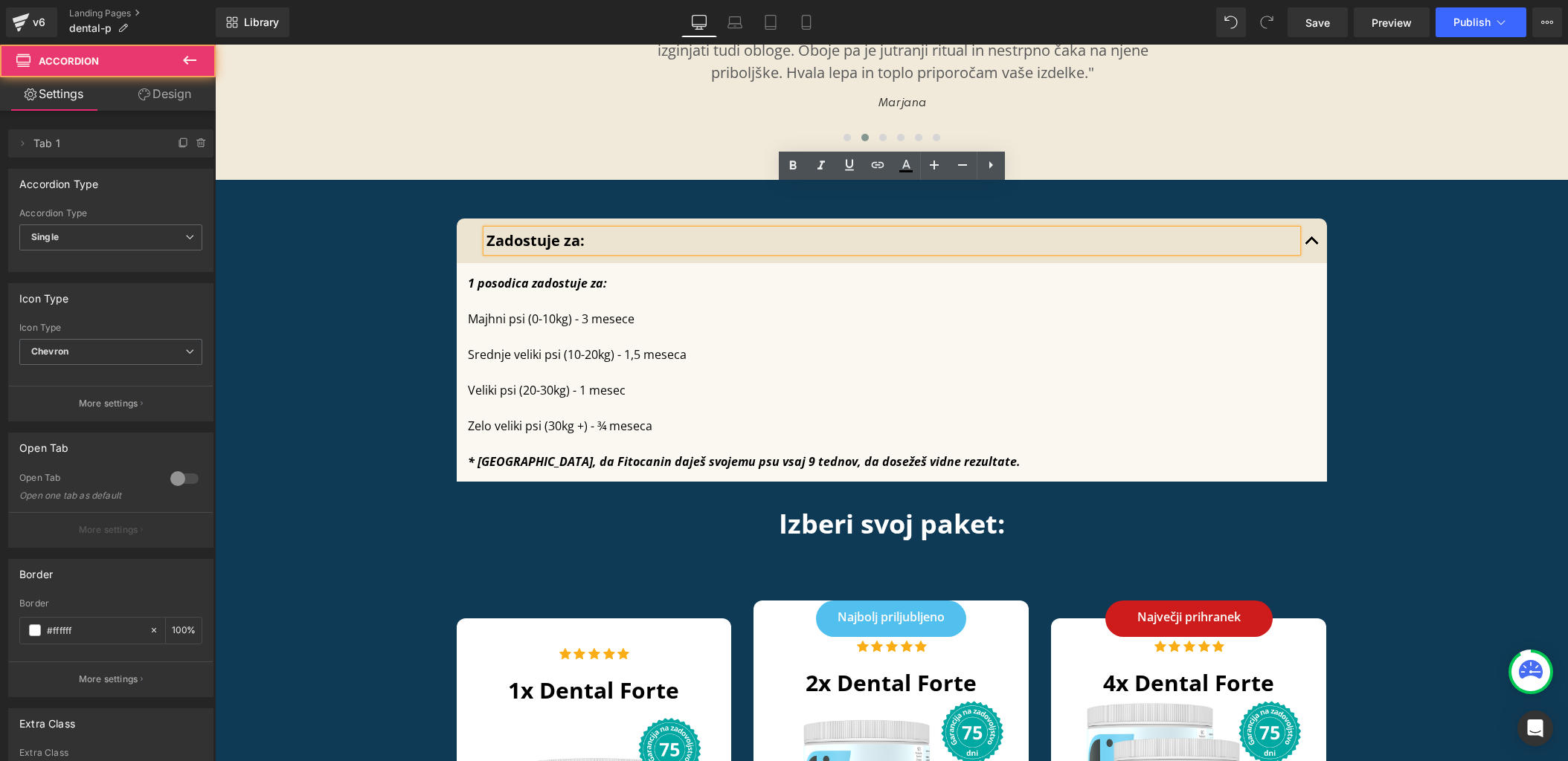
click at [1308, 219] on button "button" at bounding box center [1312, 241] width 30 height 44
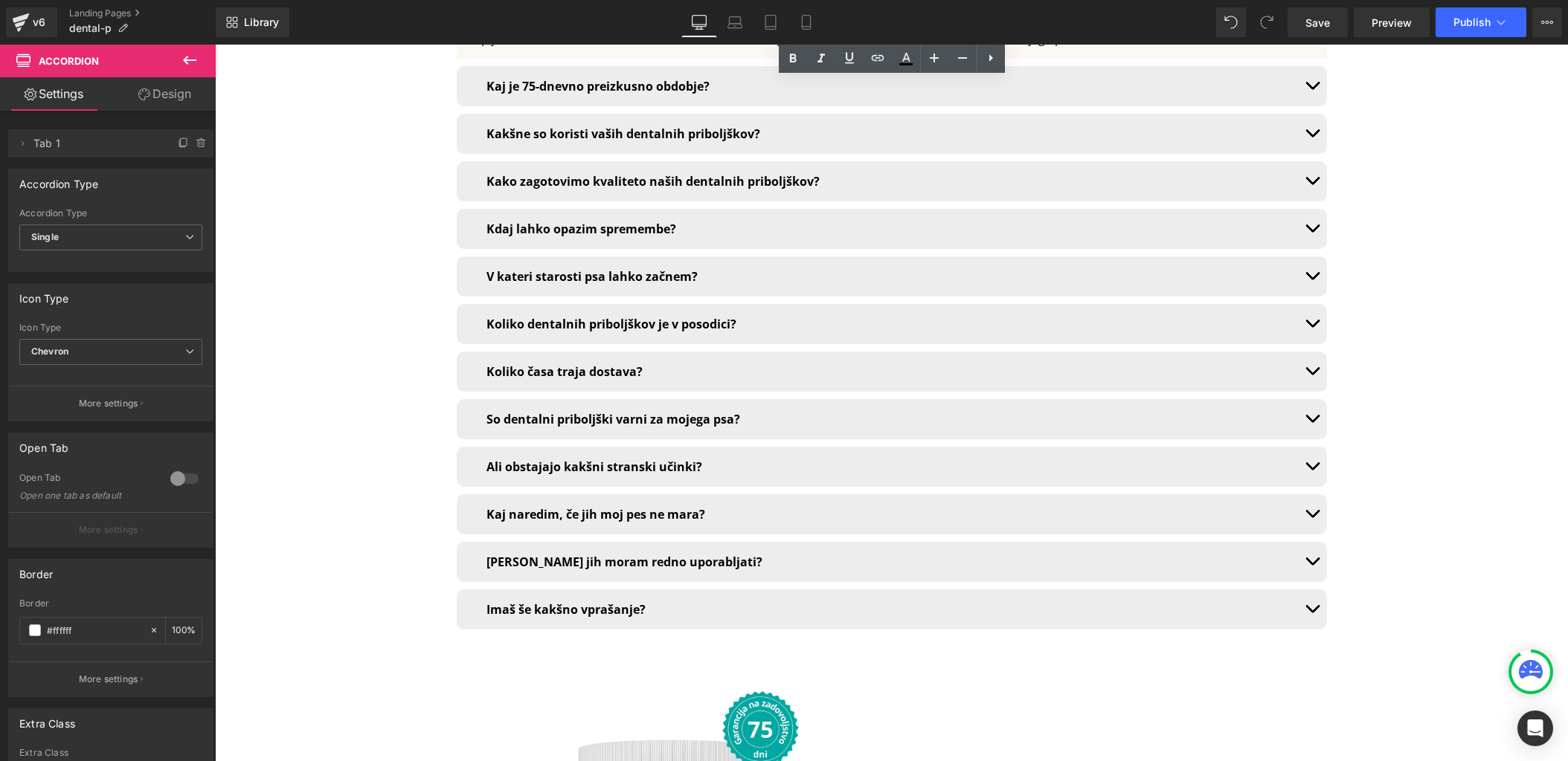
scroll to position [7702, 0]
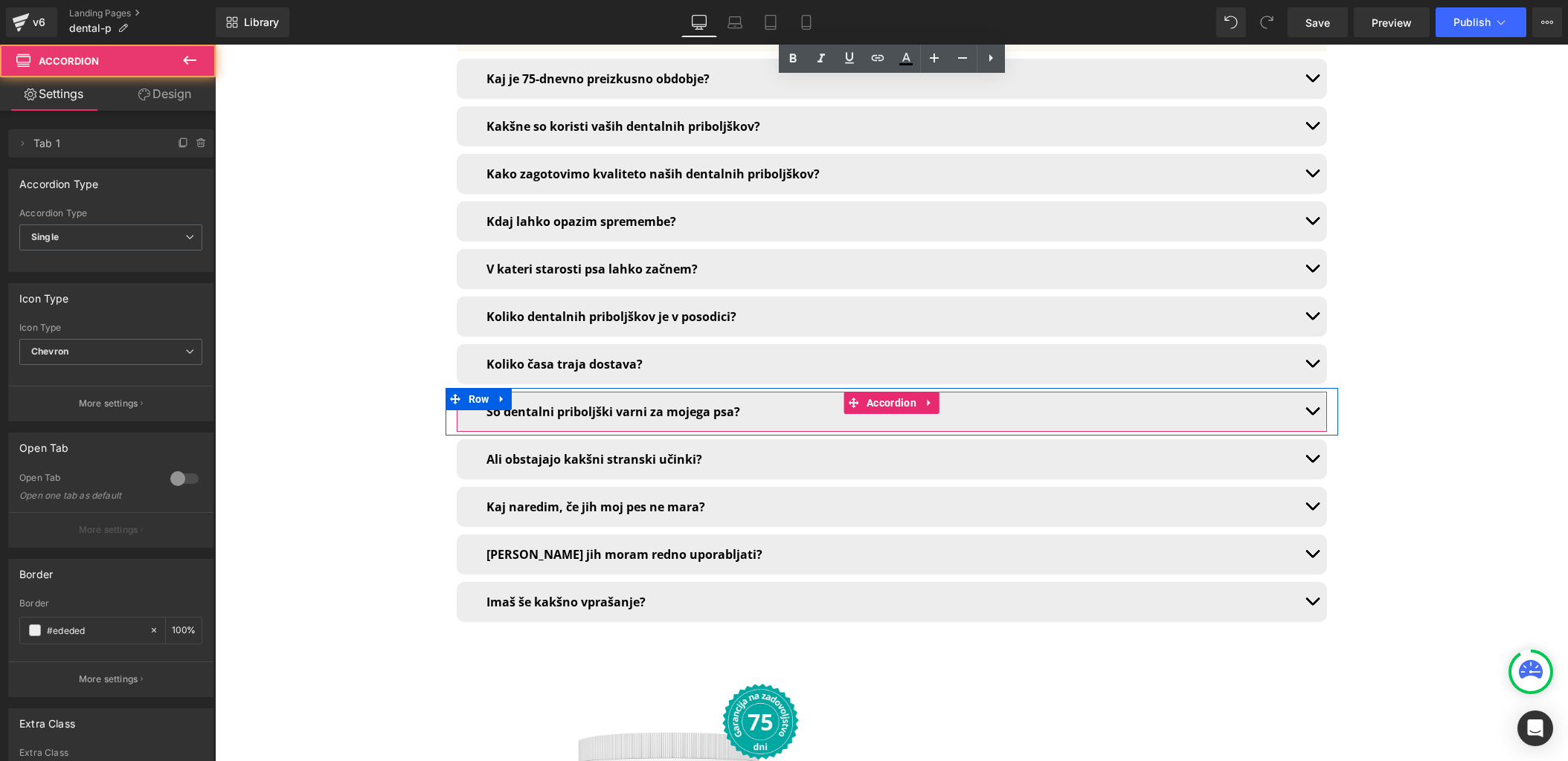
click at [1309, 392] on button "button" at bounding box center [1312, 411] width 30 height 40
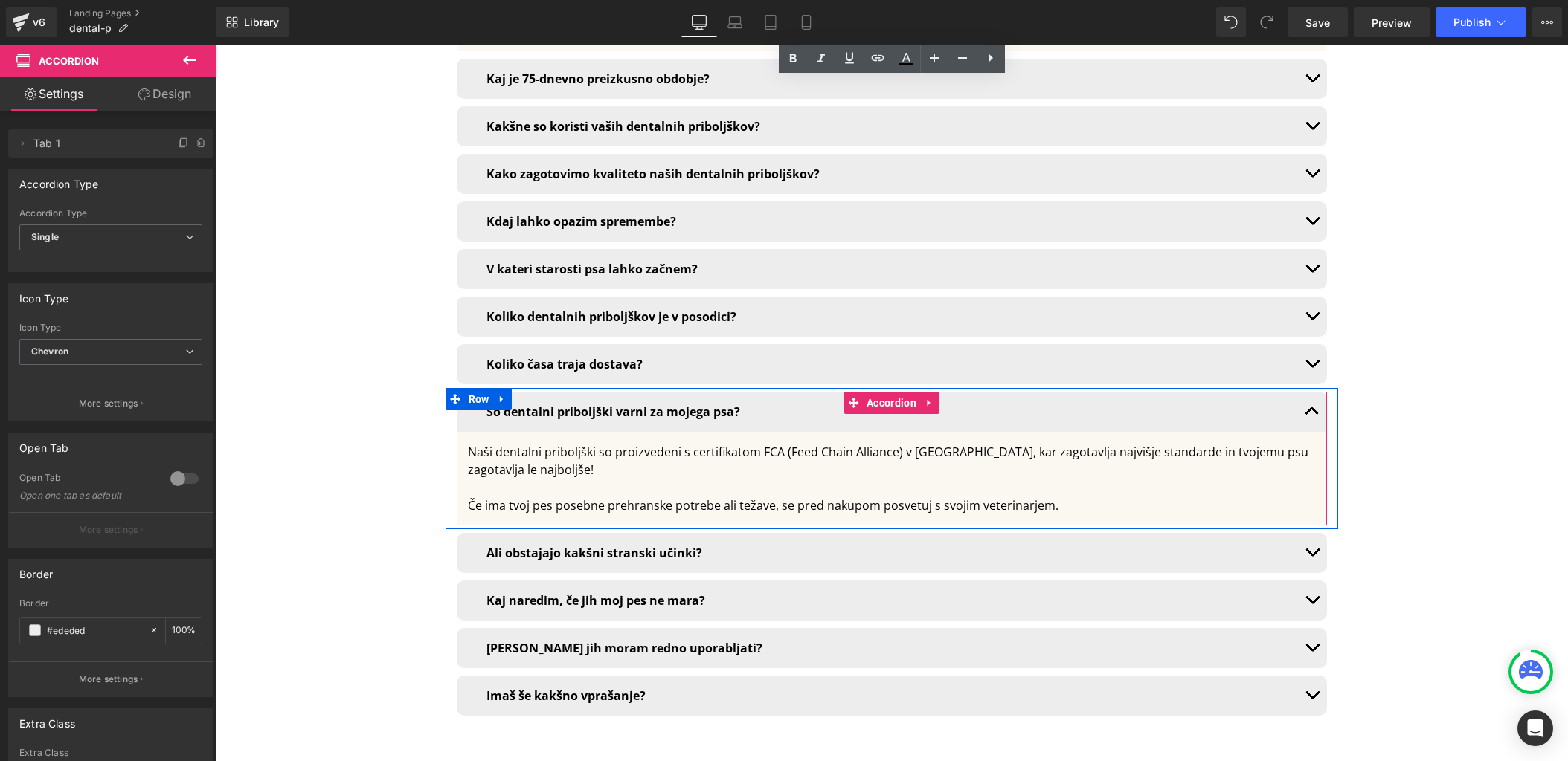
click at [1309, 392] on button "button" at bounding box center [1312, 411] width 30 height 40
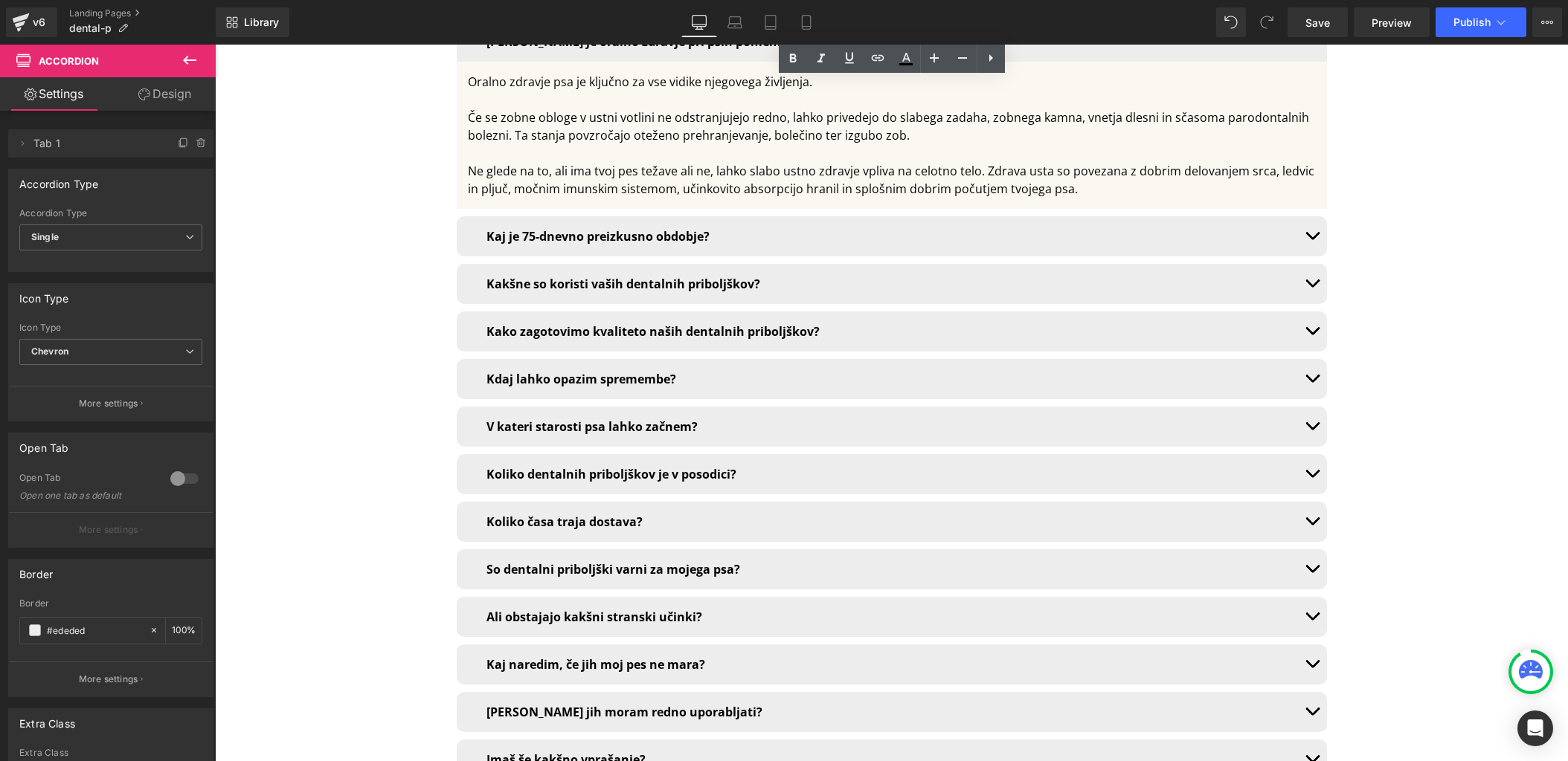
scroll to position [7526, 0]
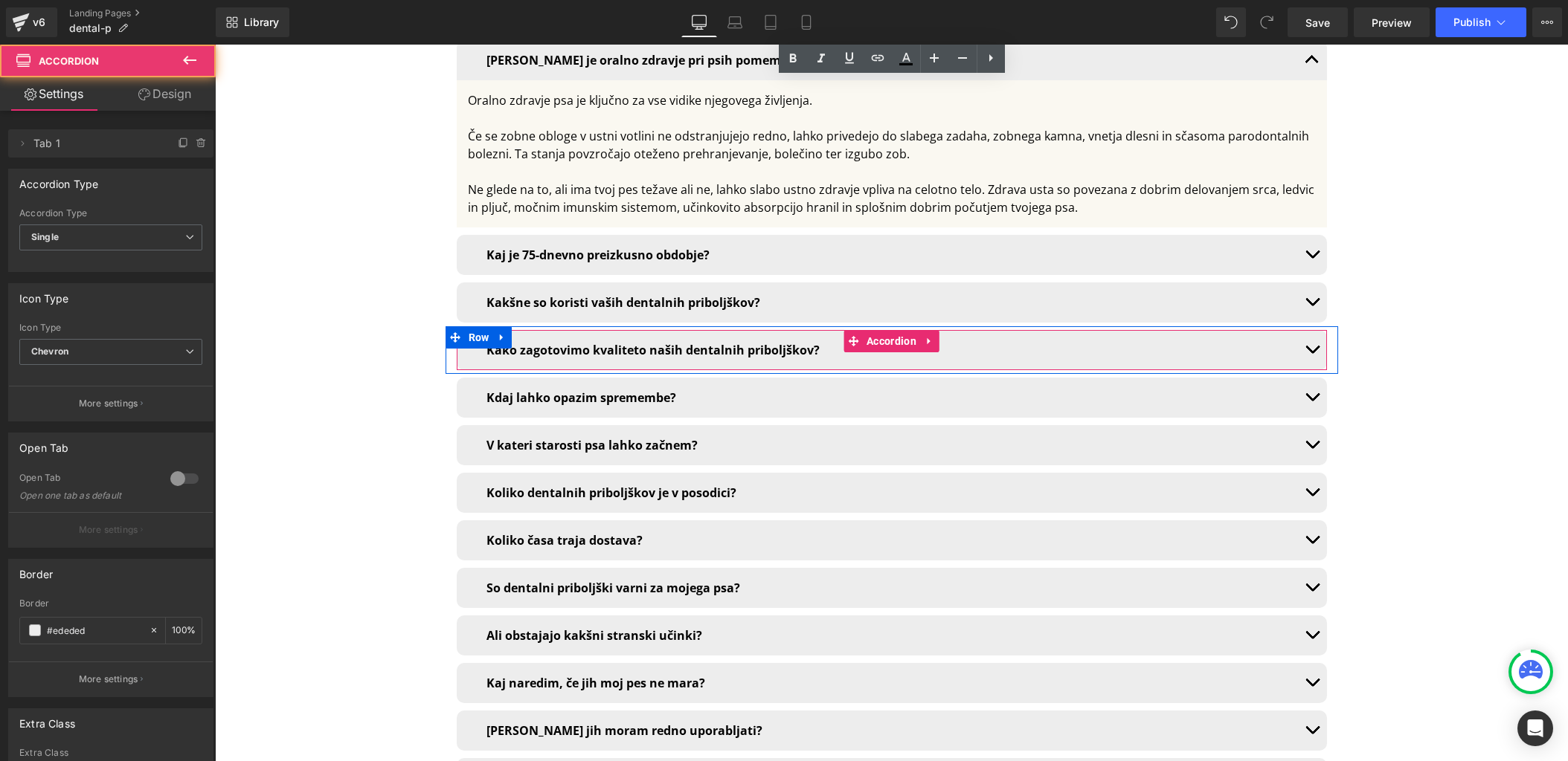
click at [1317, 330] on button "button" at bounding box center [1312, 350] width 30 height 40
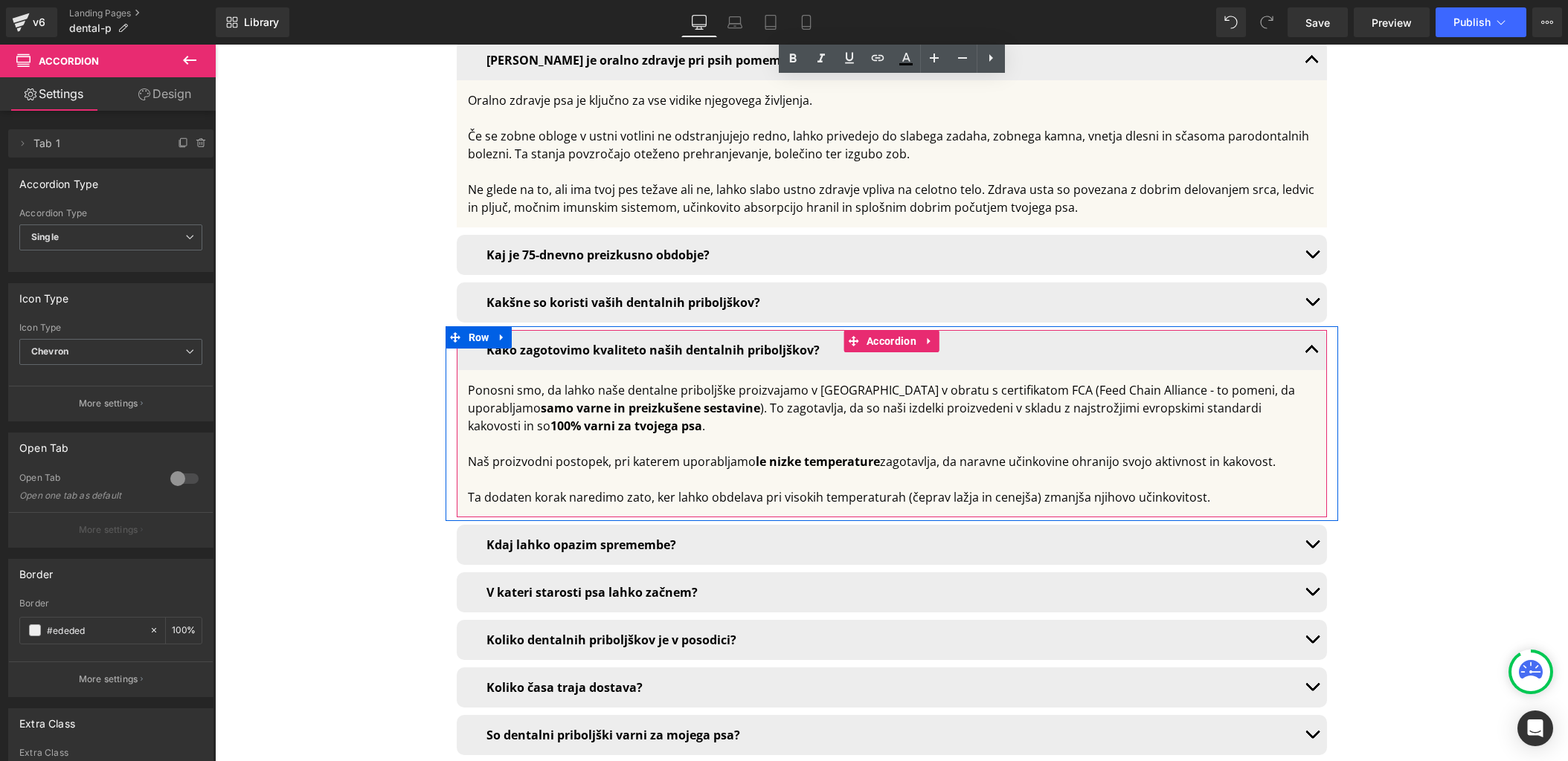
click at [1317, 330] on button "button" at bounding box center [1312, 350] width 30 height 40
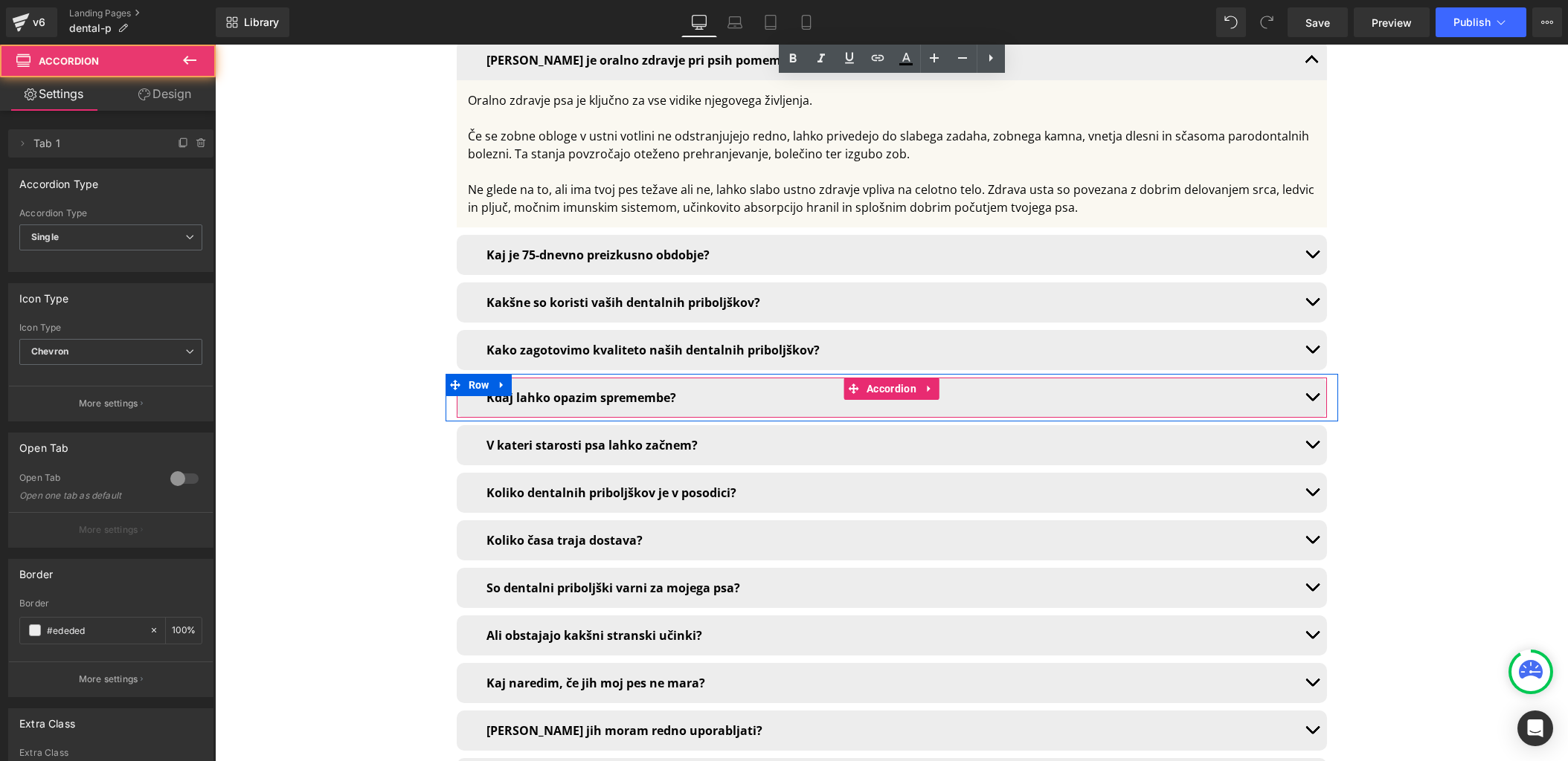
click at [1312, 377] on button "button" at bounding box center [1312, 397] width 30 height 40
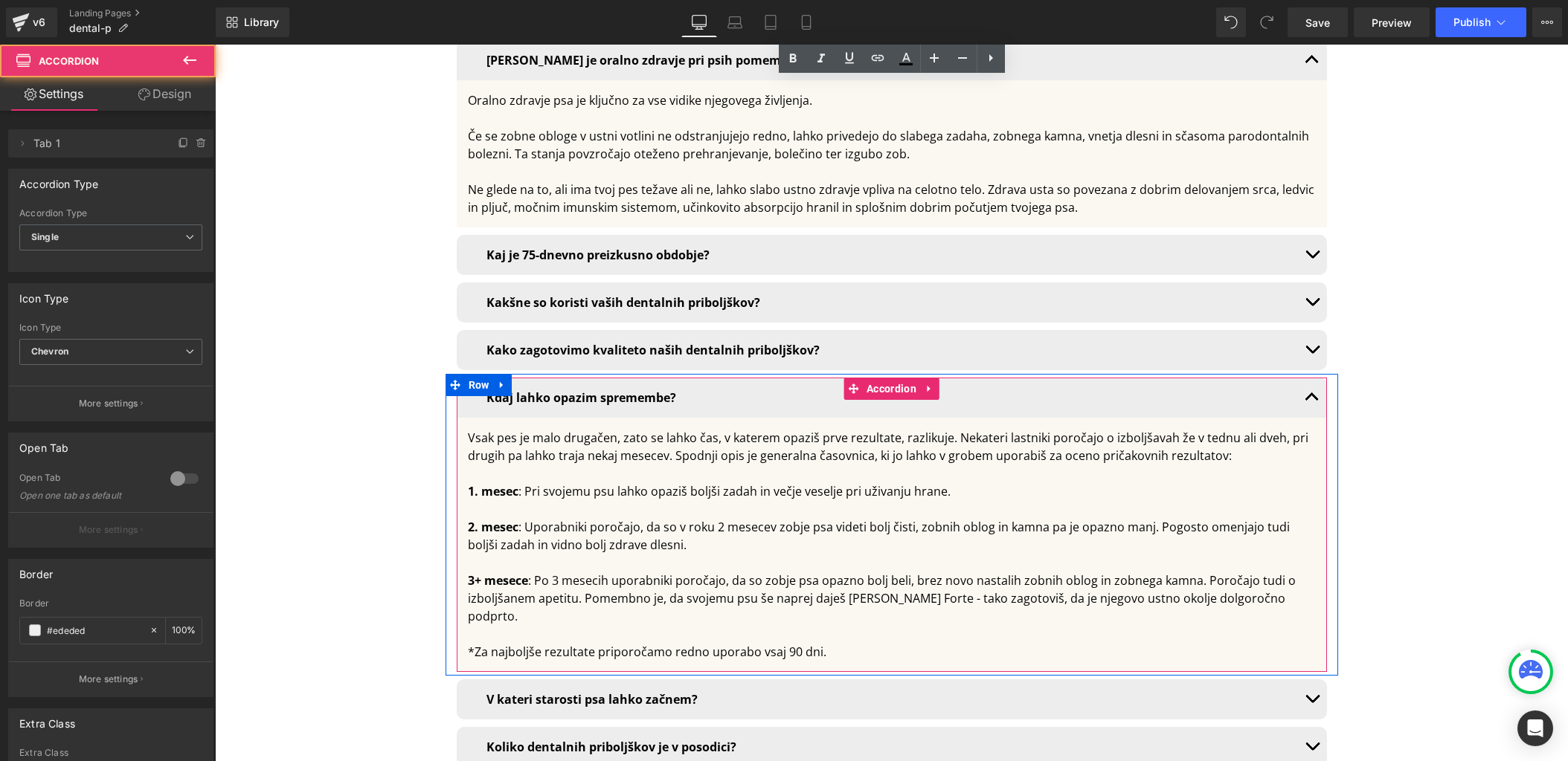
click at [1312, 377] on button "button" at bounding box center [1312, 397] width 30 height 40
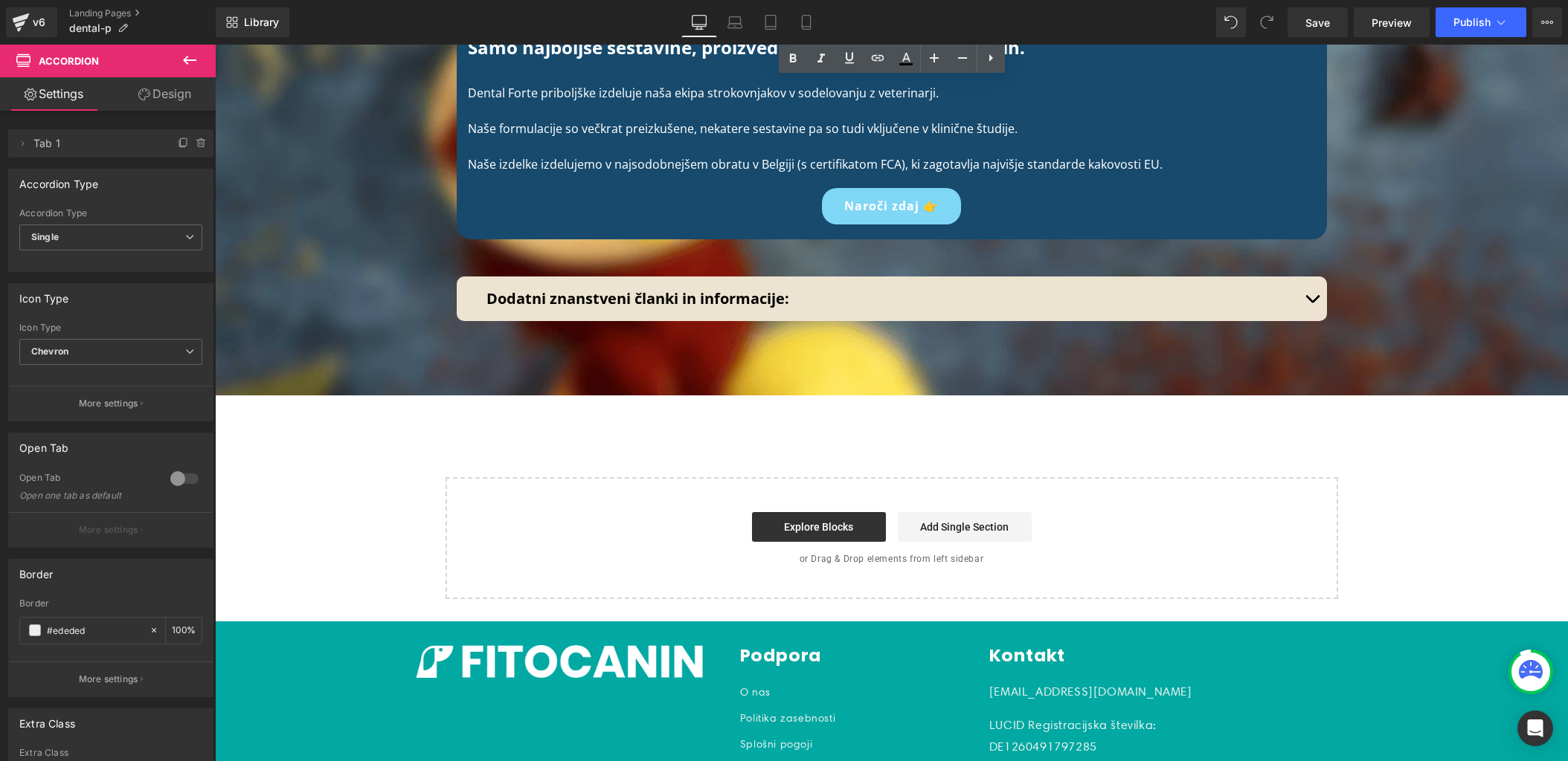
scroll to position [8977, 0]
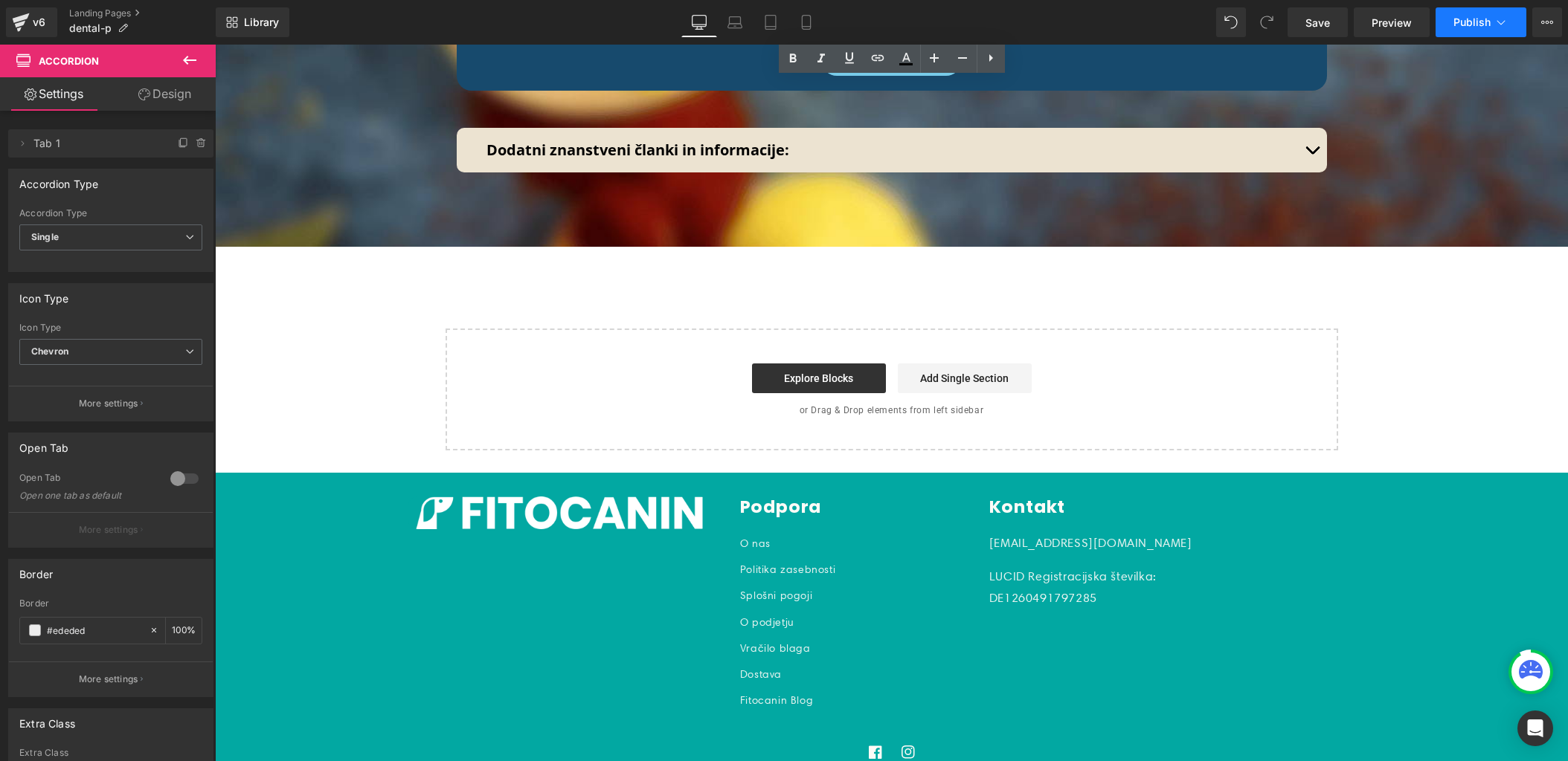
click at [1459, 31] on button "Publish" at bounding box center [1481, 22] width 90 height 30
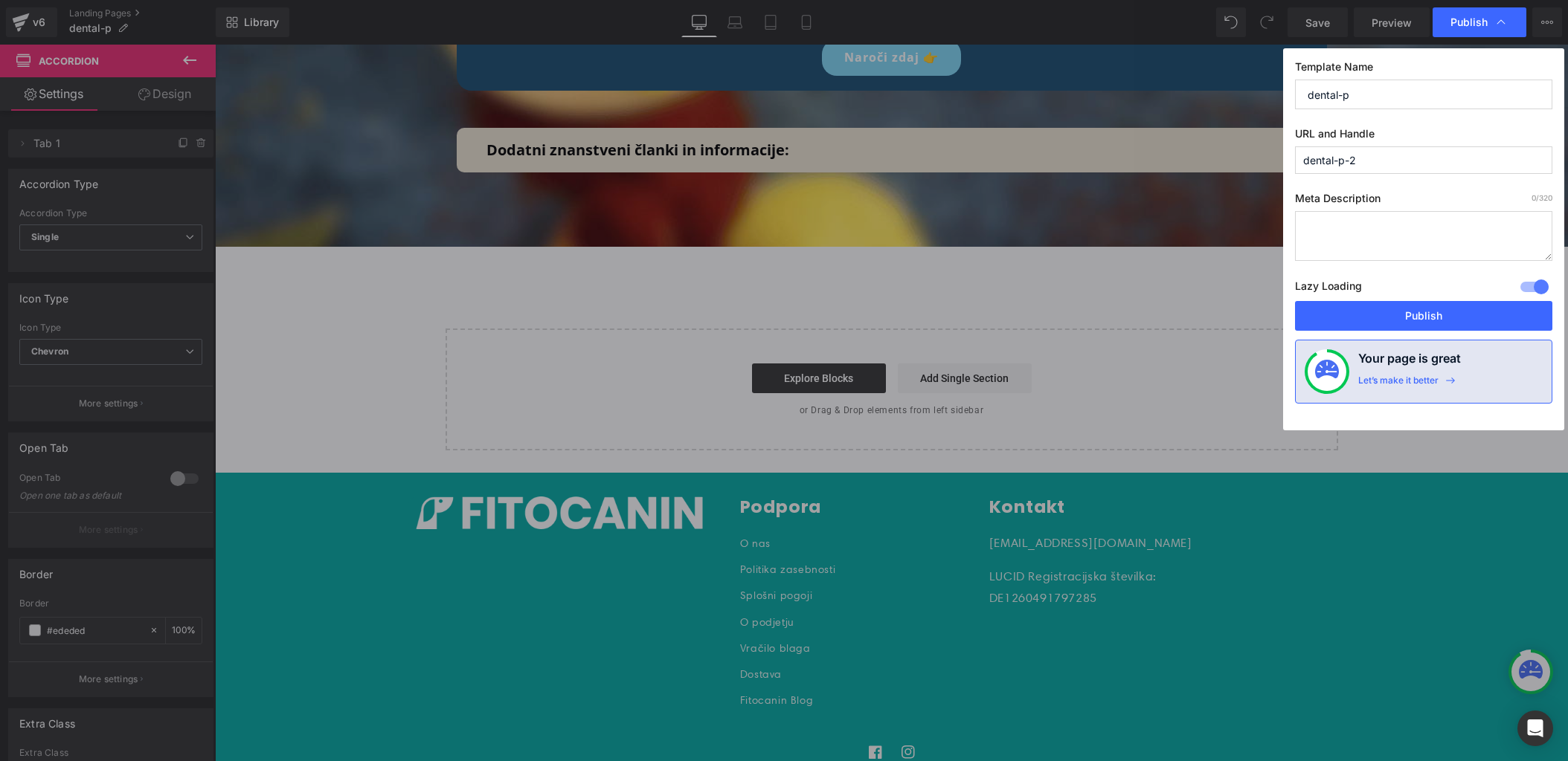
drag, startPoint x: 1344, startPoint y: 96, endPoint x: 1417, endPoint y: 96, distance: 73.0
click at [1417, 96] on input "dental-p" at bounding box center [1424, 94] width 257 height 30
type input "dental-p"
click at [1355, 176] on div "Template Name dental-p URL and Handle dental-p-2 Meta Description 0 /320 Lazy L…" at bounding box center [1424, 239] width 281 height 382
click at [1417, 324] on button "Publish" at bounding box center [1424, 316] width 257 height 30
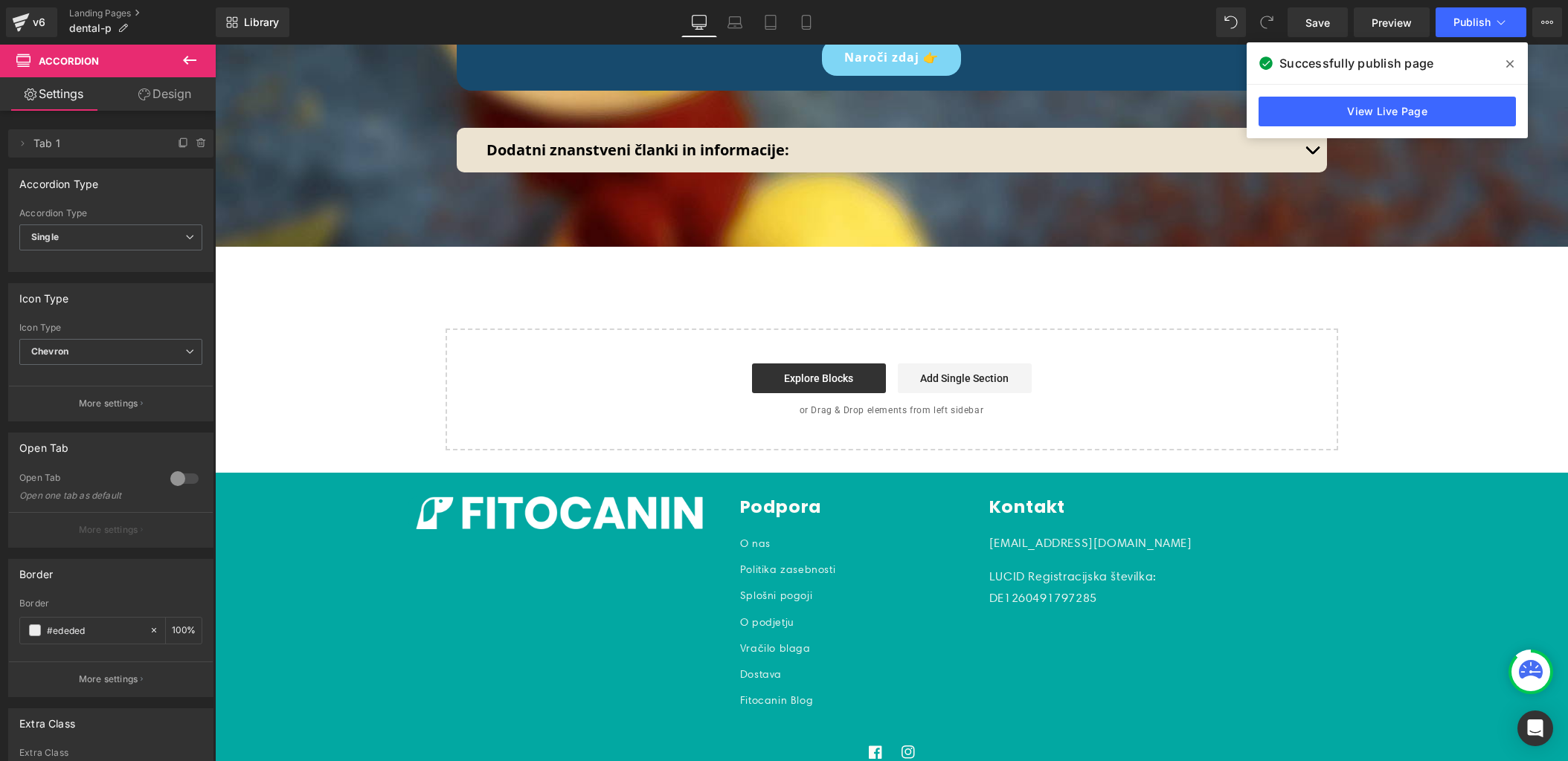
click at [1512, 59] on icon at bounding box center [1509, 63] width 7 height 12
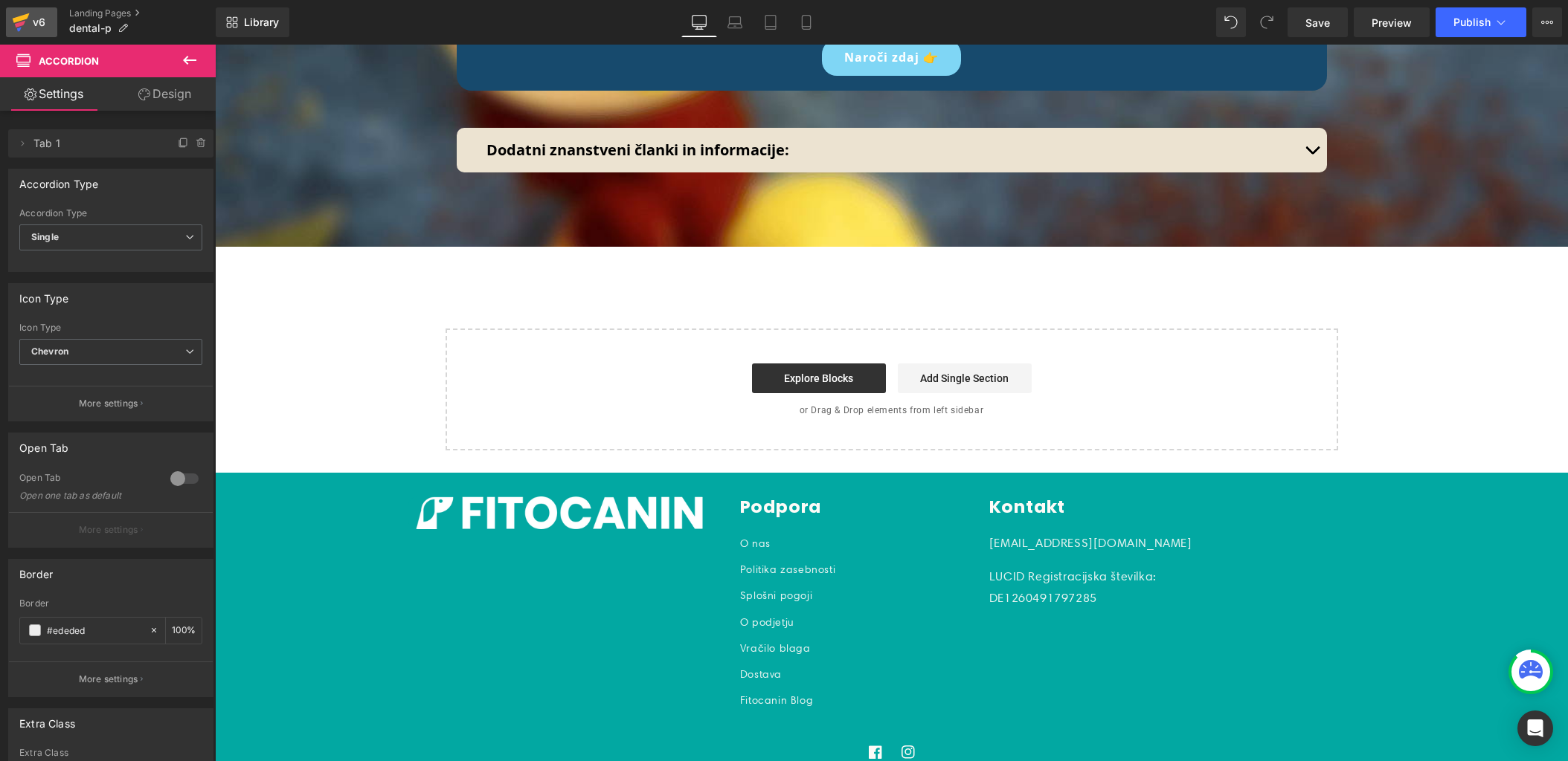
click at [14, 20] on icon at bounding box center [21, 18] width 17 height 10
